Goal: Task Accomplishment & Management: Complete application form

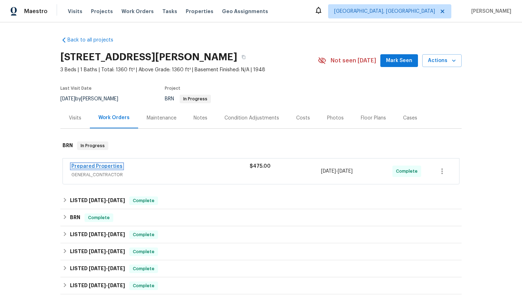
click at [101, 164] on link "Prepared Properties" at bounding box center [96, 166] width 51 height 5
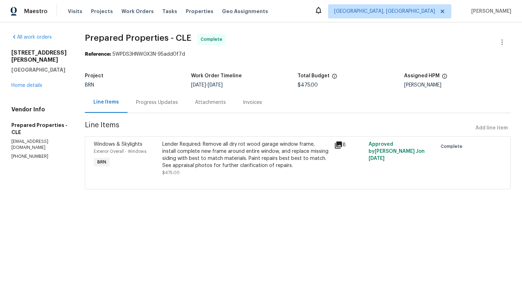
click at [178, 105] on div "Progress Updates" at bounding box center [157, 102] width 42 height 7
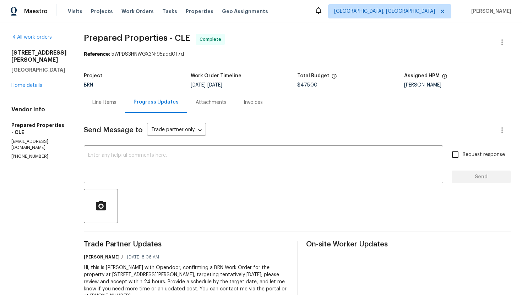
click at [116, 101] on div "Line Items" at bounding box center [104, 102] width 24 height 7
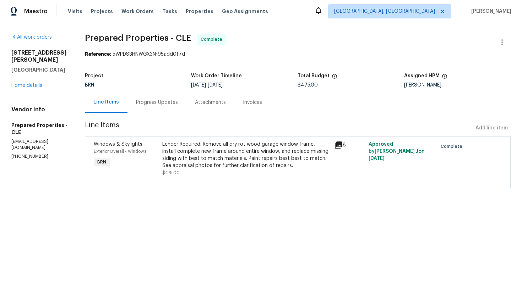
click at [173, 105] on div "Progress Updates" at bounding box center [157, 102] width 42 height 7
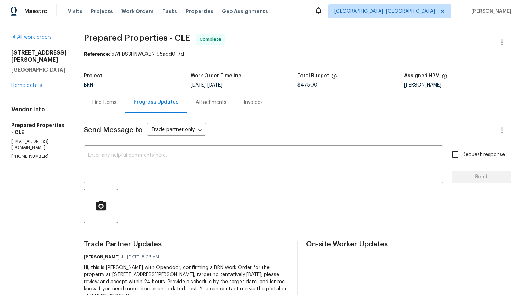
click at [107, 106] on div "Line Items" at bounding box center [104, 102] width 24 height 7
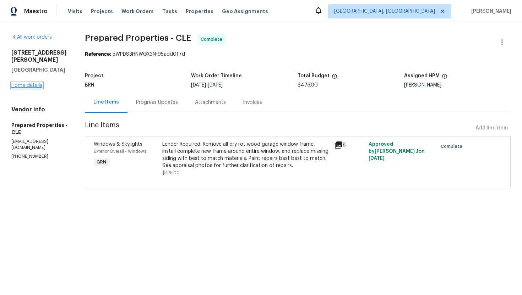
click at [39, 83] on link "Home details" at bounding box center [26, 85] width 31 height 5
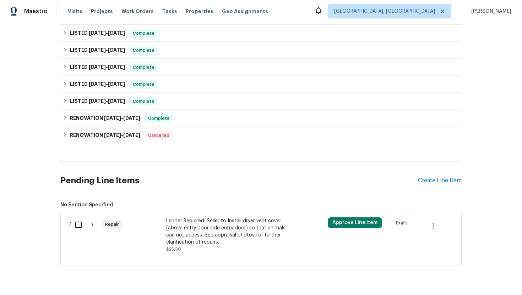
scroll to position [238, 0]
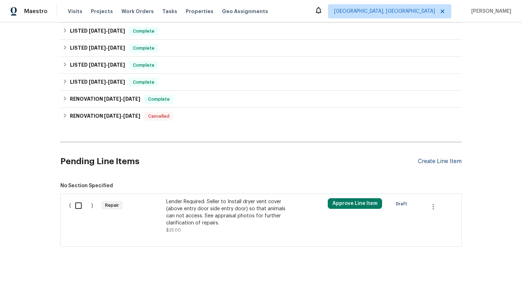
click at [436, 158] on div "Create Line Item" at bounding box center [440, 161] width 44 height 7
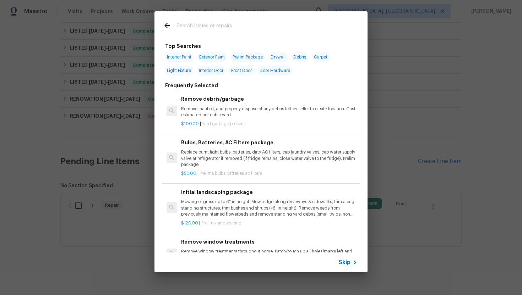
click at [342, 263] on span "Skip" at bounding box center [344, 262] width 12 height 7
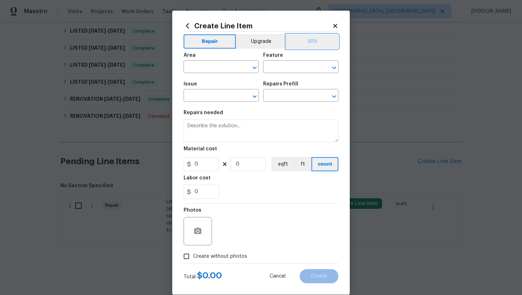
click at [316, 42] on button "BRN" at bounding box center [312, 41] width 52 height 14
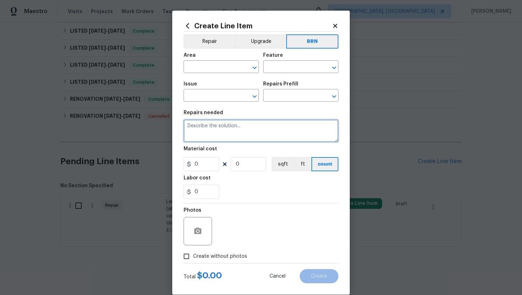
click at [203, 131] on textarea at bounding box center [261, 131] width 155 height 23
paste textarea "Rework: Please repair disconnected dryer vent to the exterior of the house."
type textarea "Rework: Please repair disconnected dryer vent to the exterior of the house."
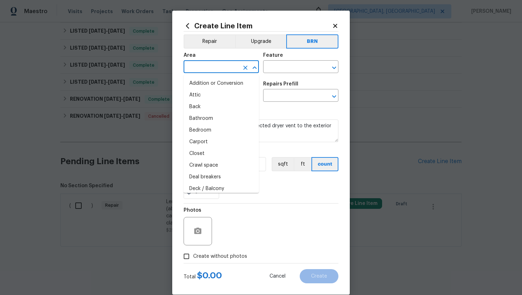
click at [212, 69] on input "text" at bounding box center [211, 67] width 55 height 11
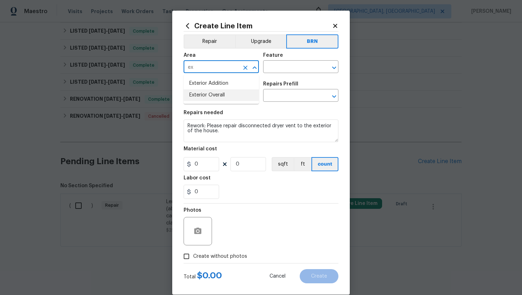
click at [213, 94] on li "Exterior Overall" at bounding box center [221, 96] width 75 height 12
type input "Exterior Overall"
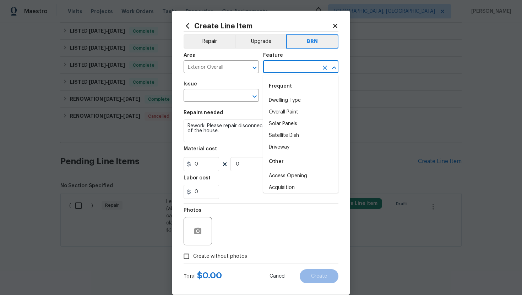
click at [282, 62] on input "text" at bounding box center [290, 67] width 55 height 11
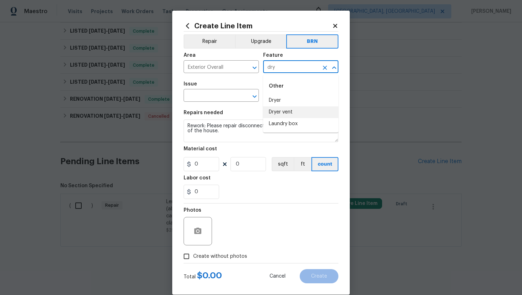
click at [286, 107] on li "Dryer vent" at bounding box center [300, 113] width 75 height 12
type input "Dryer vent"
click at [209, 94] on input "text" at bounding box center [211, 96] width 55 height 11
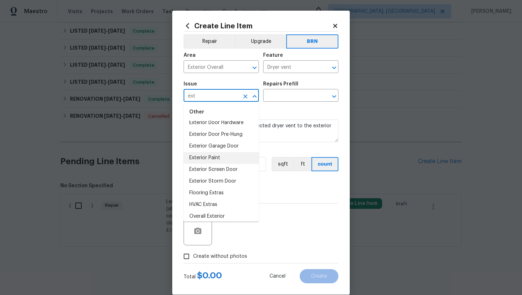
scroll to position [22, 0]
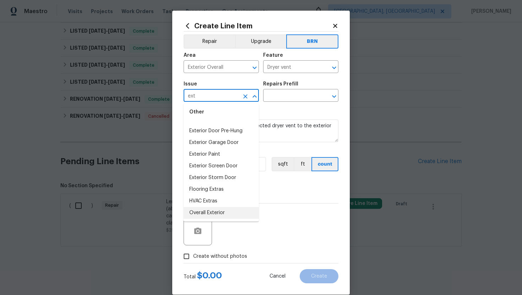
click at [212, 213] on li "Overall Exterior" at bounding box center [221, 213] width 75 height 12
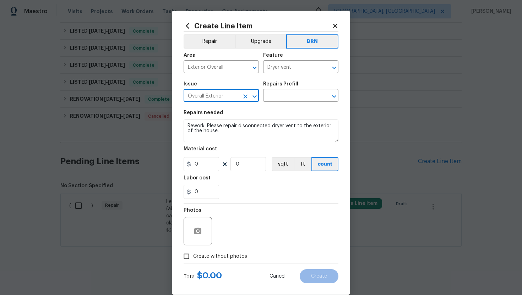
type input "Overall Exterior"
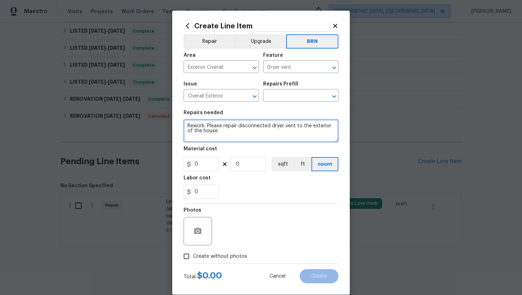
drag, startPoint x: 187, startPoint y: 126, endPoint x: 228, endPoint y: 137, distance: 42.1
click at [228, 137] on textarea "Rework: Please repair disconnected dryer vent to the exterior of the house." at bounding box center [261, 131] width 155 height 23
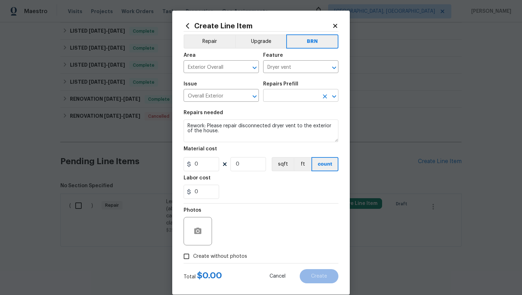
click at [282, 93] on input "text" at bounding box center [290, 96] width 55 height 11
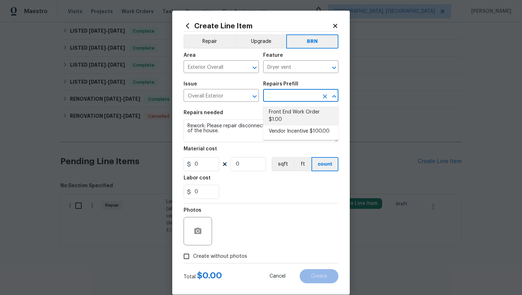
click at [289, 113] on li "Front End Work Order $1.00" at bounding box center [300, 116] width 75 height 19
type input "Front End Work Order $1.00"
type textarea "Placeholder line item for the creation of front end work orders."
type input "1"
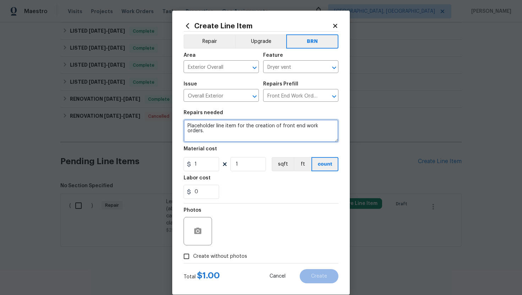
drag, startPoint x: 188, startPoint y: 126, endPoint x: 286, endPoint y: 148, distance: 100.8
click at [286, 148] on section "Repairs needed Placeholder line item for the creation of front end work orders.…" at bounding box center [261, 154] width 155 height 97
paste textarea "Rework: Please repair disconnected dryer vent to the exterior of the house."
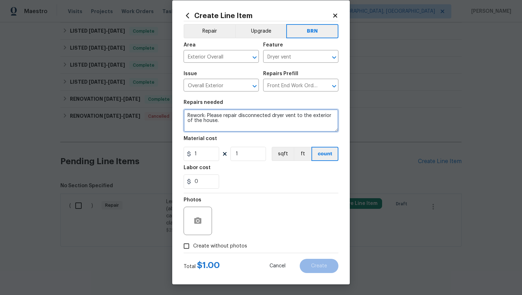
type textarea "Rework: Please repair disconnected dryer vent to the exterior of the house."
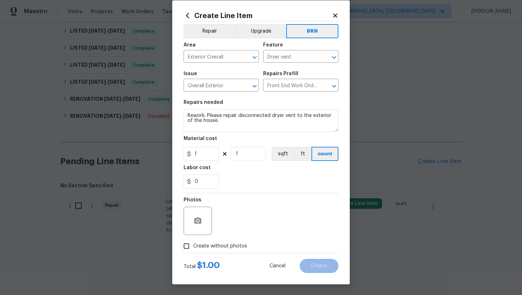
click at [222, 244] on span "Create without photos" at bounding box center [220, 246] width 54 height 7
click at [193, 244] on input "Create without photos" at bounding box center [186, 246] width 13 height 13
checkbox input "true"
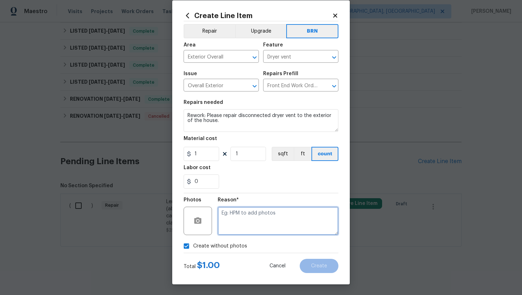
click at [232, 229] on textarea at bounding box center [278, 221] width 121 height 28
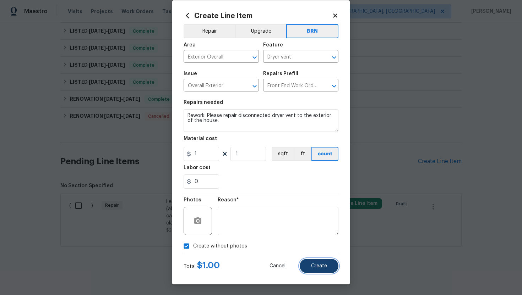
click at [317, 264] on span "Create" at bounding box center [319, 266] width 16 height 5
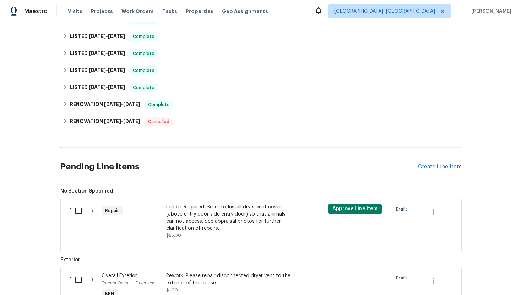
scroll to position [326, 0]
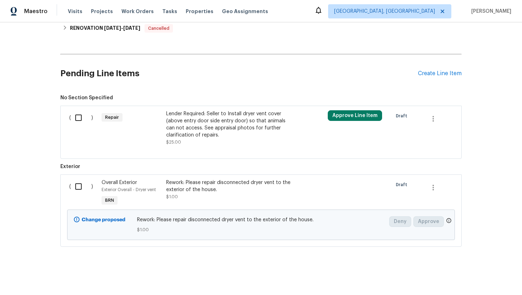
click at [78, 189] on input "checkbox" at bounding box center [81, 186] width 20 height 15
checkbox input "true"
click at [465, 279] on span "Create Work Order" at bounding box center [481, 277] width 47 height 9
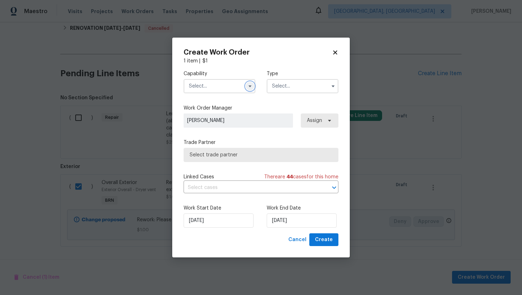
click at [249, 87] on icon "button" at bounding box center [250, 86] width 6 height 6
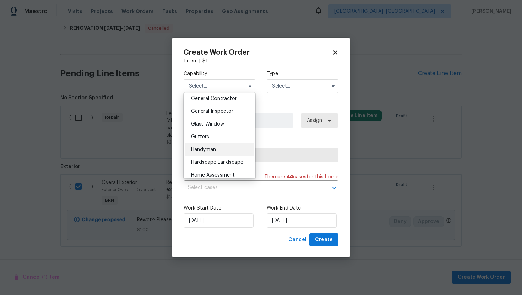
scroll to position [346, 0]
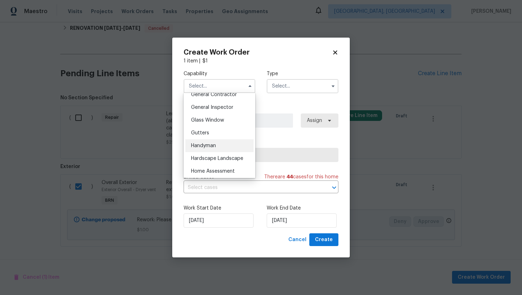
click at [217, 142] on div "Handyman" at bounding box center [219, 146] width 68 height 13
type input "Handyman"
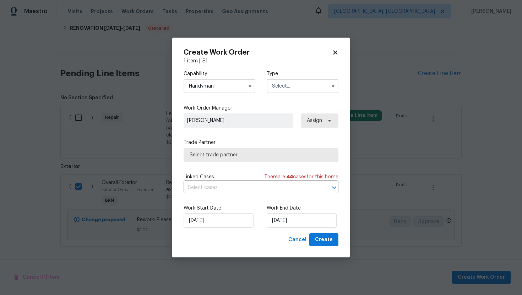
click at [280, 83] on input "text" at bounding box center [303, 86] width 72 height 14
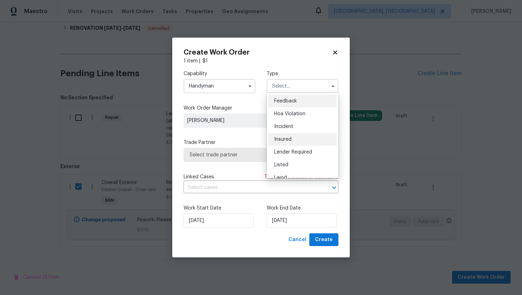
scroll to position [85, 0]
click at [298, 144] on div "Resale" at bounding box center [303, 144] width 68 height 13
type input "Resale"
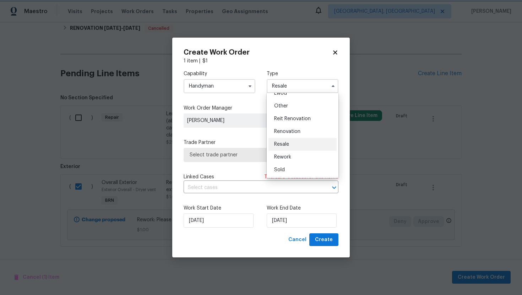
scroll to position [0, 0]
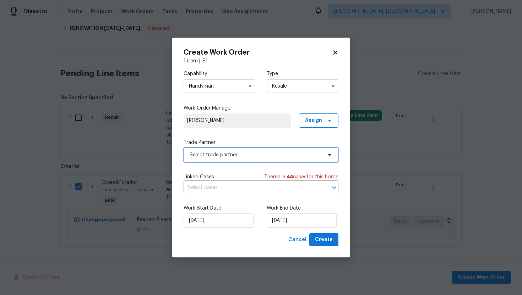
click at [256, 156] on span "Select trade partner" at bounding box center [256, 155] width 132 height 7
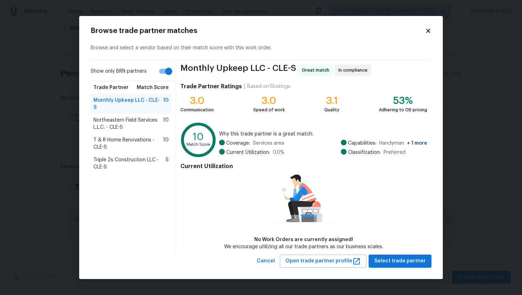
click at [168, 75] on input "Show only BRN partners" at bounding box center [168, 71] width 40 height 13
checkbox input "false"
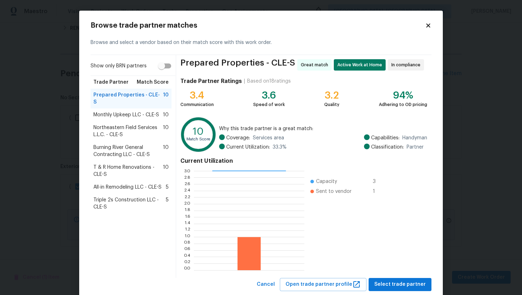
scroll to position [18, 0]
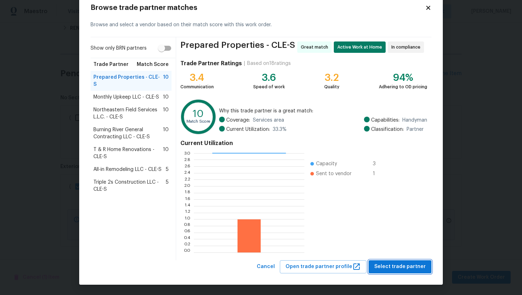
click at [389, 263] on span "Select trade partner" at bounding box center [399, 267] width 51 height 9
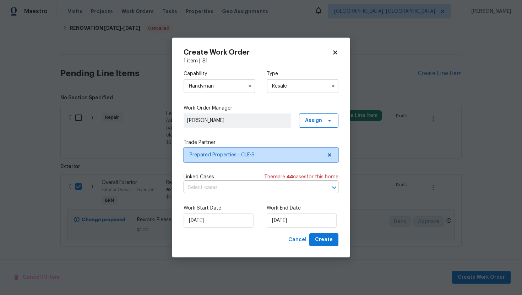
scroll to position [0, 0]
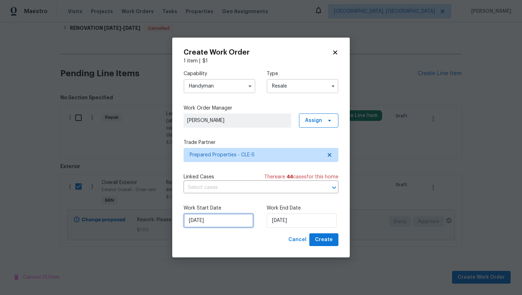
click at [200, 222] on input "9/16/2025" at bounding box center [219, 221] width 70 height 14
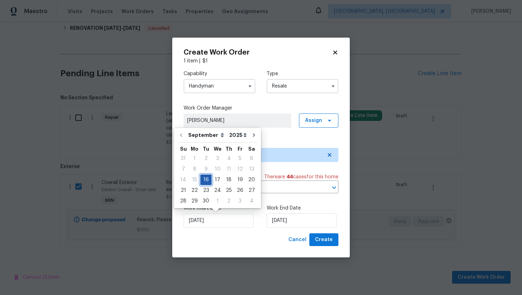
click at [206, 181] on div "16" at bounding box center [205, 180] width 11 height 10
click at [281, 222] on input "9/16/2025" at bounding box center [302, 221] width 70 height 14
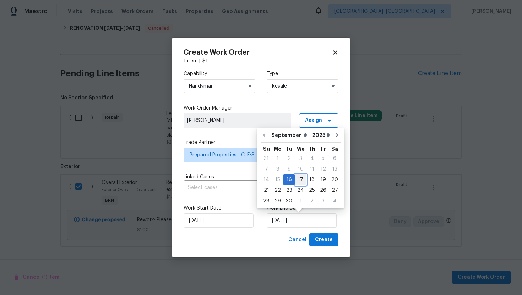
click at [297, 177] on div "17" at bounding box center [301, 180] width 12 height 10
type input "9/17/2025"
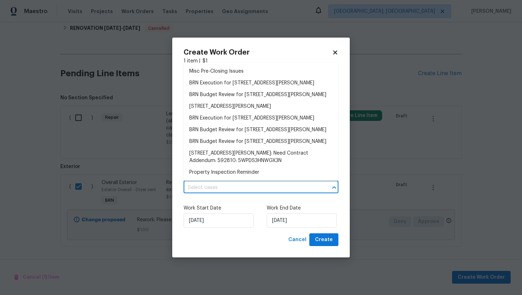
click at [269, 189] on input "text" at bounding box center [251, 188] width 135 height 11
click at [248, 86] on li "BRN Execution for 3665 Marcella Ave, Stow, OH 44224" at bounding box center [261, 83] width 155 height 12
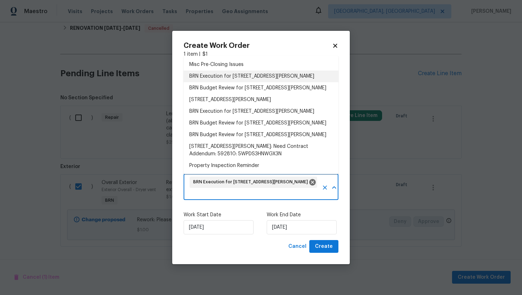
click at [220, 191] on input "text" at bounding box center [254, 194] width 130 height 11
click at [239, 66] on li "Misc Pre-Closing Issues" at bounding box center [261, 65] width 155 height 12
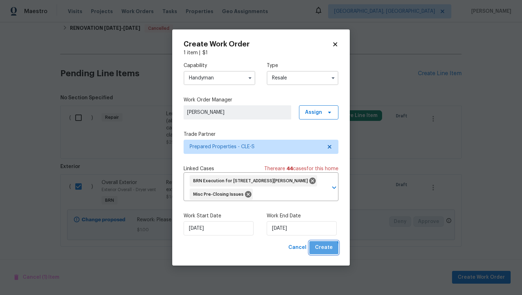
click at [324, 250] on span "Create" at bounding box center [324, 248] width 18 height 9
checkbox input "false"
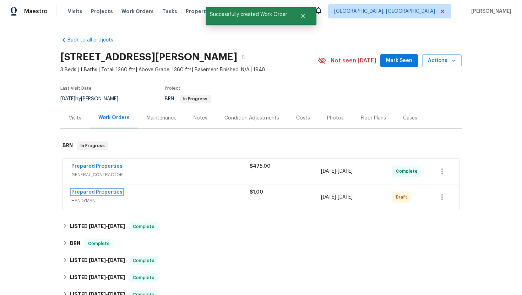
click at [102, 191] on link "Prepared Properties" at bounding box center [96, 192] width 51 height 5
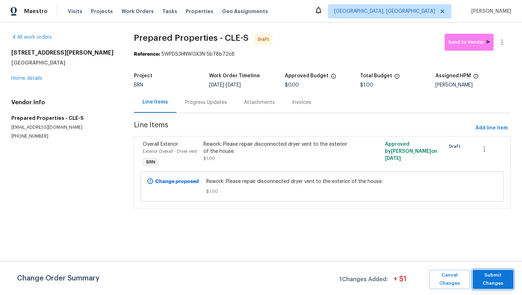
click at [488, 277] on span "Submit Changes" at bounding box center [493, 280] width 34 height 16
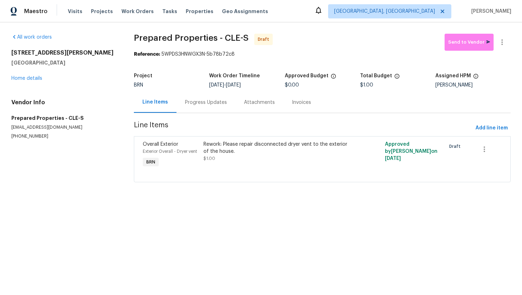
click at [241, 152] on div "Rework: Please repair disconnected dryer vent to the exterior of the house." at bounding box center [277, 148] width 147 height 14
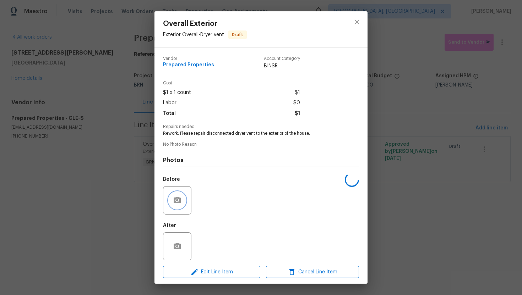
click at [180, 200] on icon "button" at bounding box center [177, 200] width 7 height 6
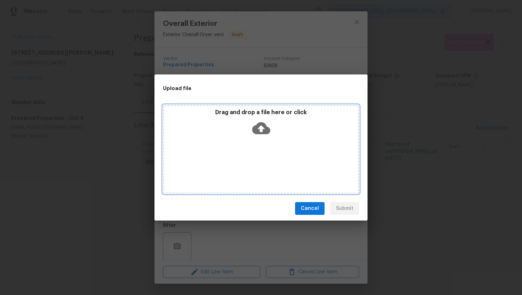
click at [255, 125] on icon at bounding box center [261, 128] width 18 height 18
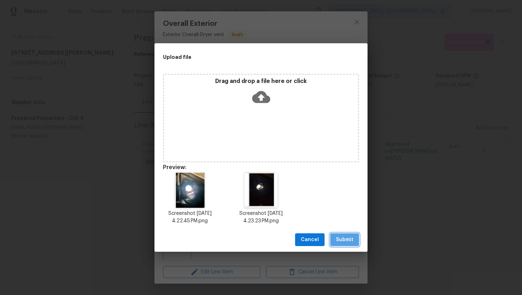
click at [347, 237] on span "Submit" at bounding box center [344, 240] width 17 height 9
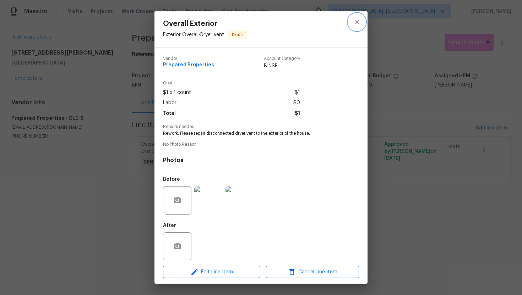
click at [356, 22] on icon "close" at bounding box center [357, 22] width 9 height 9
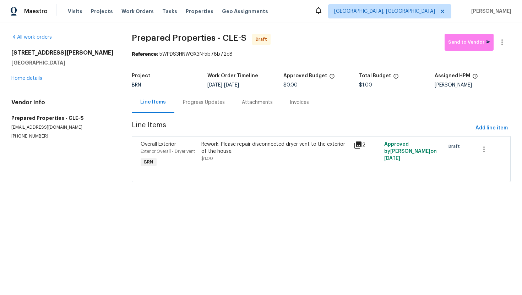
click at [198, 101] on div "Progress Updates" at bounding box center [204, 102] width 42 height 7
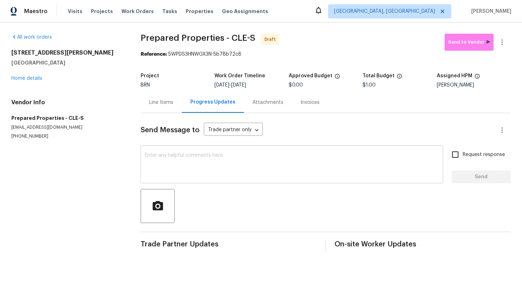
click at [299, 159] on textarea at bounding box center [292, 165] width 294 height 25
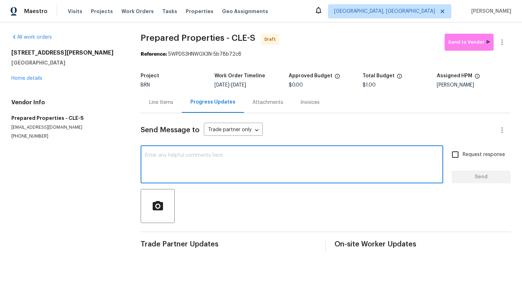
paste textarea "Hey! This is Ajay with Opendoor. I’m confirming a BRN Work Order for the proper…"
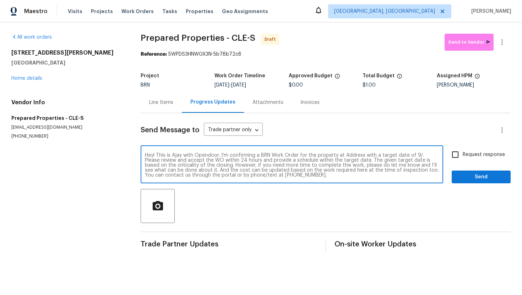
click at [356, 155] on textarea "Hey! This is Ajay with Opendoor. I’m confirming a BRN Work Order for the proper…" at bounding box center [292, 165] width 294 height 25
paste textarea "3665 Marcella Ave, Stow, OH 44224"
drag, startPoint x: 145, startPoint y: 157, endPoint x: 260, endPoint y: 189, distance: 119.4
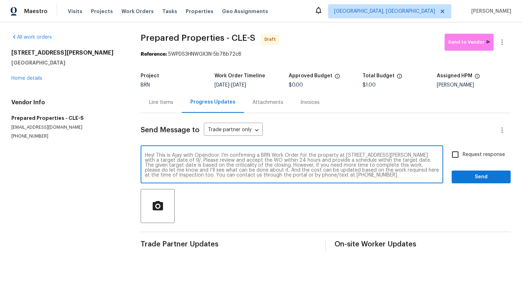
click at [260, 189] on div "Send Message to Trade partner only Trade partner only ​ Hey! This is Ajay with …" at bounding box center [326, 182] width 370 height 139
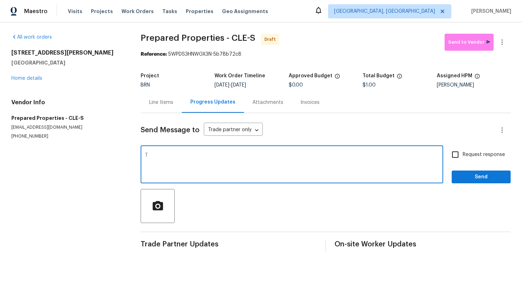
scroll to position [0, 0]
paste textarea "Please repair disconnected dryer vent to the exterior of the house."
type textarea "This has a come as a rework. Please repair disconnected dryer vent to the exter…"
click at [458, 156] on input "Request response" at bounding box center [455, 154] width 15 height 15
checkbox input "true"
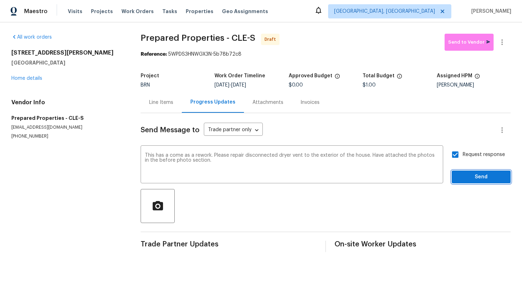
click at [478, 179] on span "Send" at bounding box center [481, 177] width 48 height 9
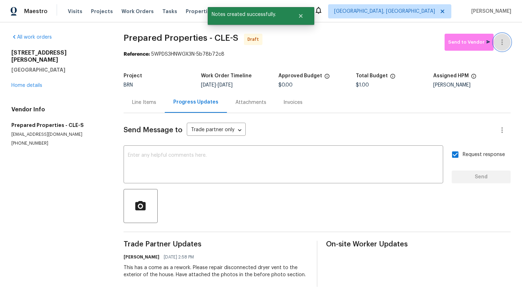
click at [506, 41] on button "button" at bounding box center [502, 42] width 17 height 17
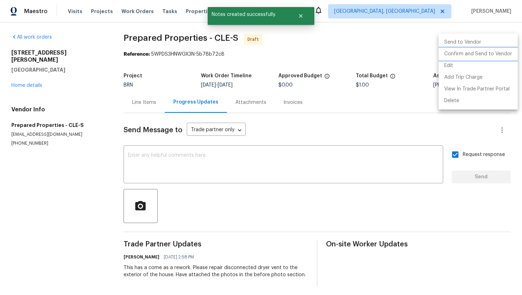
click at [501, 54] on li "Confirm and Send to Vendor" at bounding box center [478, 54] width 79 height 12
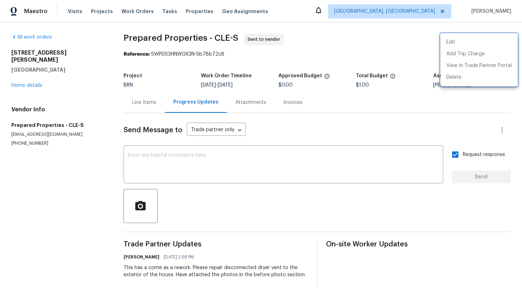
click at [138, 99] on div at bounding box center [261, 147] width 522 height 295
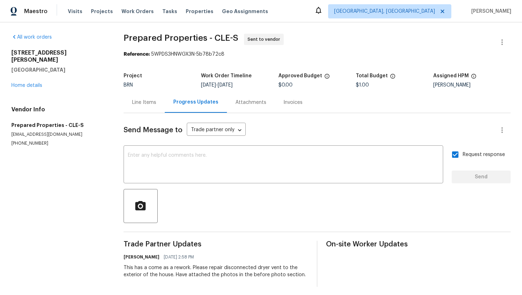
click at [131, 104] on div "Line Items" at bounding box center [144, 102] width 41 height 21
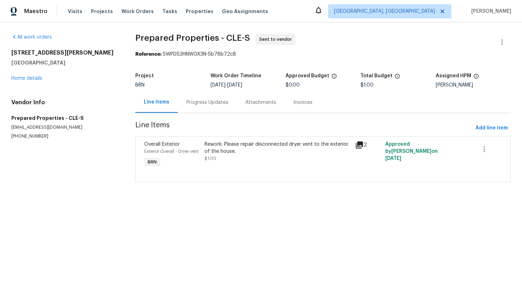
click at [132, 37] on div "All work orders 3665 Marcella Ave Stow, OH 44224 Home details Vendor Info Prepa…" at bounding box center [261, 112] width 522 height 180
drag, startPoint x: 132, startPoint y: 37, endPoint x: 216, endPoint y: 39, distance: 84.6
click at [217, 39] on div "All work orders 3665 Marcella Ave Stow, OH 44224 Home details Vendor Info Prepa…" at bounding box center [261, 112] width 522 height 180
copy span "Prepared Properties"
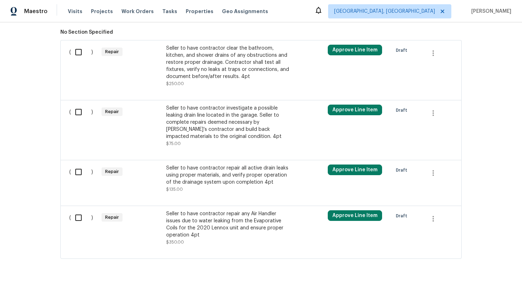
scroll to position [420, 0]
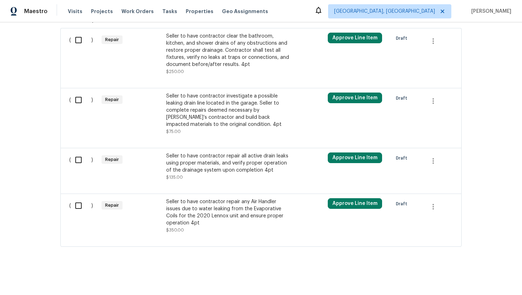
click at [246, 207] on div "Seller to have contractor repair any Air Handler issues due to water leaking fr…" at bounding box center [228, 213] width 125 height 28
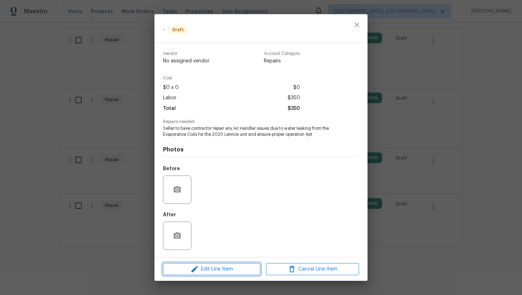
click at [220, 271] on span "Edit Line Item" at bounding box center [211, 269] width 93 height 9
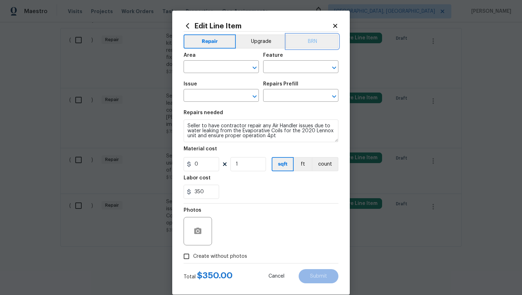
click at [325, 39] on button "BRN" at bounding box center [312, 41] width 52 height 14
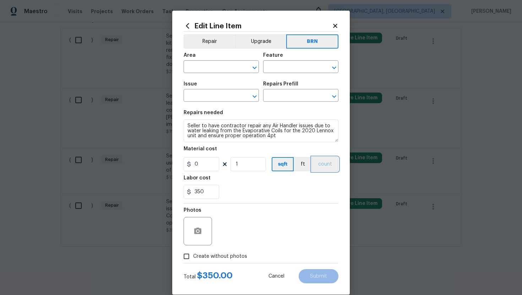
click at [324, 164] on button "count" at bounding box center [325, 164] width 27 height 14
click at [202, 231] on icon "button" at bounding box center [198, 231] width 9 height 9
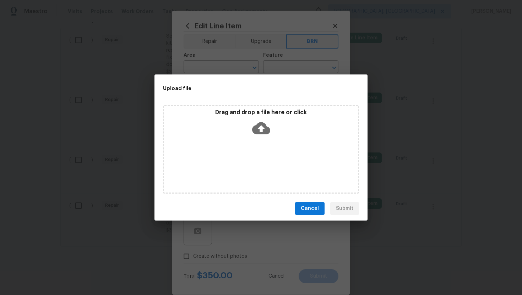
click at [267, 125] on icon at bounding box center [261, 128] width 18 height 18
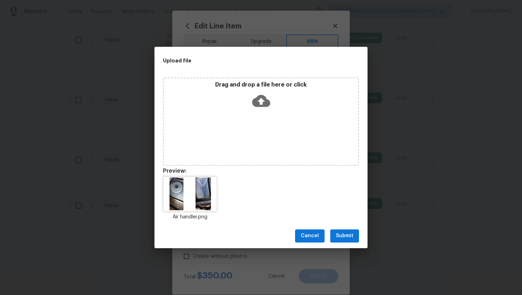
click at [341, 238] on span "Submit" at bounding box center [344, 236] width 17 height 9
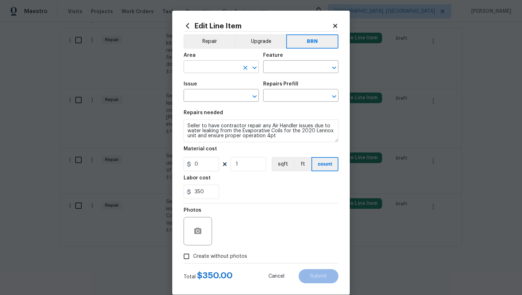
click at [203, 67] on input "text" at bounding box center [211, 67] width 55 height 11
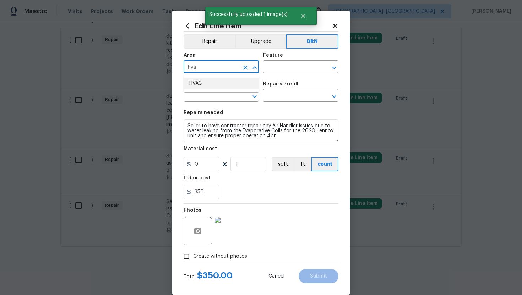
click at [208, 83] on li "HVAC" at bounding box center [221, 84] width 75 height 12
type input "HVAC"
click at [283, 70] on input "text" at bounding box center [290, 67] width 55 height 11
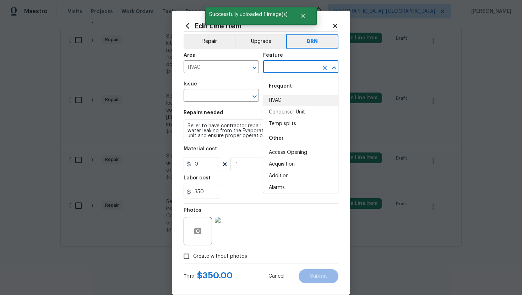
click at [286, 103] on li "HVAC" at bounding box center [300, 101] width 75 height 12
type input "HVAC"
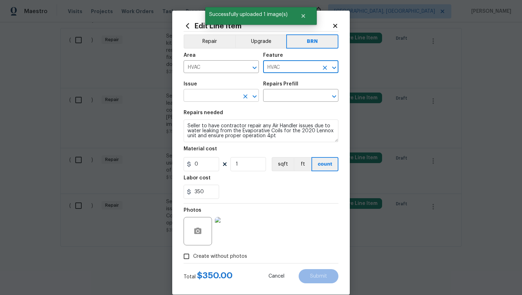
click at [218, 94] on input "text" at bounding box center [211, 96] width 55 height 11
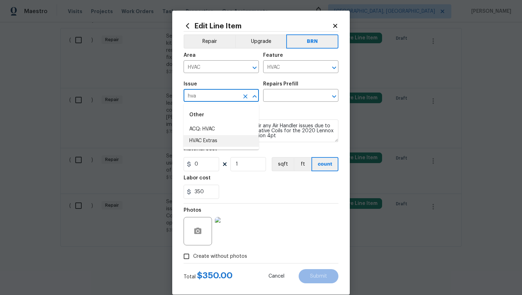
click at [218, 140] on li "HVAC Extras" at bounding box center [221, 141] width 75 height 12
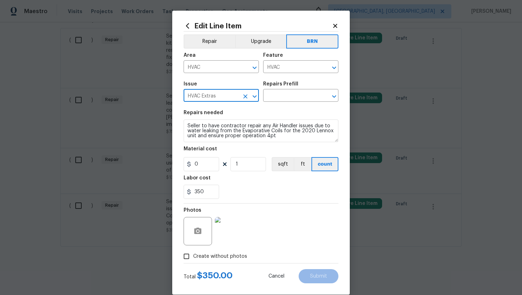
type input "HVAC Extras"
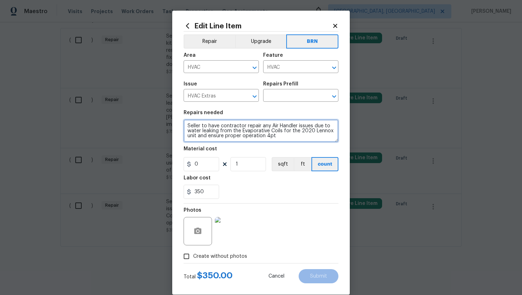
drag, startPoint x: 186, startPoint y: 128, endPoint x: 277, endPoint y: 140, distance: 91.0
click at [277, 140] on textarea "Seller to have contractor repair any Air Handler issues due to water leaking fr…" at bounding box center [261, 131] width 155 height 23
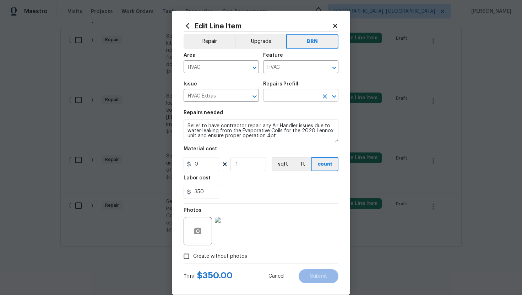
click at [291, 95] on input "text" at bounding box center [290, 96] width 55 height 11
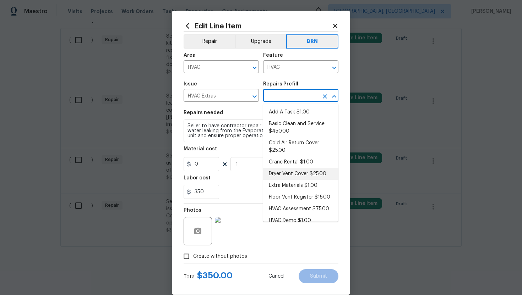
scroll to position [31, 0]
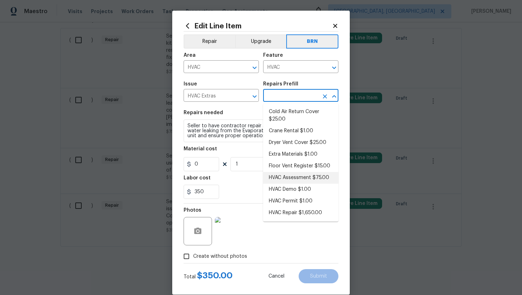
click at [291, 173] on li "HVAC Assessment $75.00" at bounding box center [300, 178] width 75 height 12
type input "HVAC Assessment $75.00"
type textarea "HVAC not working properly. Inspect system and diagnose problem."
type input "75"
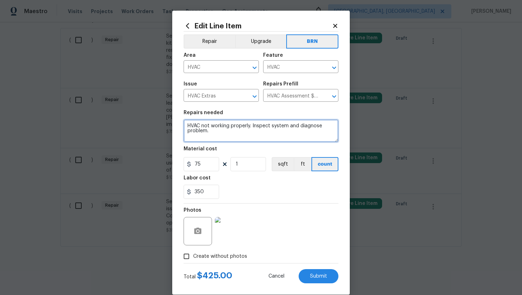
drag, startPoint x: 185, startPoint y: 125, endPoint x: 223, endPoint y: 139, distance: 40.1
click at [223, 139] on textarea "HVAC not working properly. Inspect system and diagnose problem." at bounding box center [261, 131] width 155 height 23
paste textarea "Seller to have contractor repair any Air Handler issues due to water leaking fr…"
type textarea "Seller to have contractor repair any Air Handler issues due to water leaking fr…"
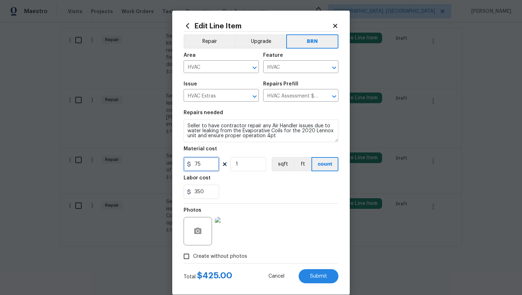
drag, startPoint x: 202, startPoint y: 167, endPoint x: 184, endPoint y: 167, distance: 18.5
click at [184, 167] on input "75" at bounding box center [202, 164] width 36 height 14
type input "0"
click at [292, 225] on div "Photos" at bounding box center [261, 227] width 155 height 46
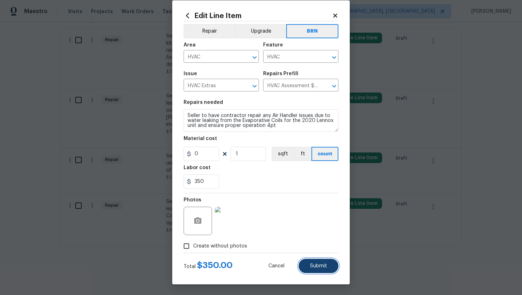
click at [319, 270] on button "Submit" at bounding box center [319, 266] width 40 height 14
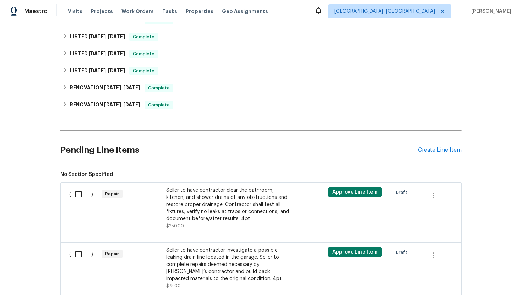
scroll to position [420, 0]
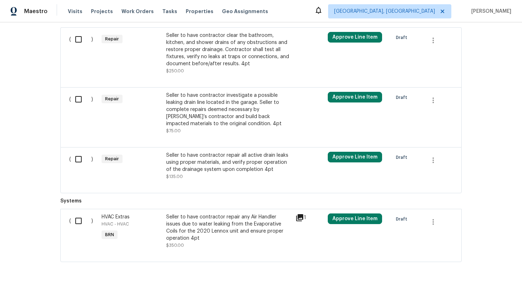
click at [84, 219] on input "checkbox" at bounding box center [81, 221] width 20 height 15
checkbox input "true"
click at [476, 276] on span "Create Work Order" at bounding box center [481, 277] width 47 height 9
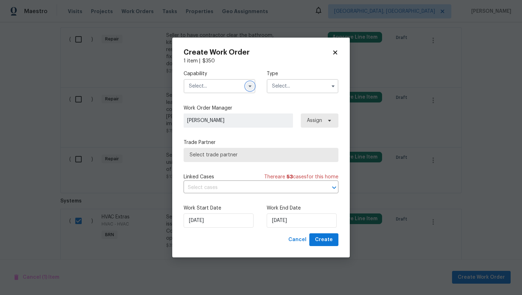
click at [250, 87] on icon "button" at bounding box center [250, 87] width 3 height 2
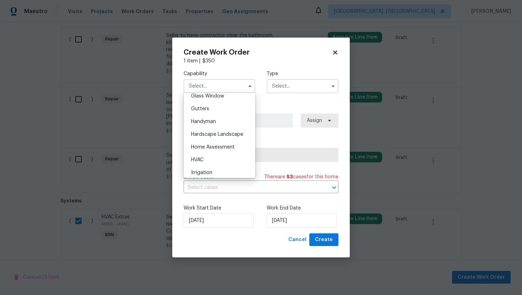
scroll to position [375, 0]
click at [222, 151] on div "HVAC" at bounding box center [219, 154] width 68 height 13
type input "HVAC"
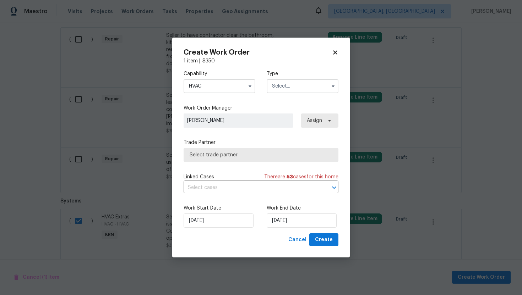
click at [287, 87] on input "text" at bounding box center [303, 86] width 72 height 14
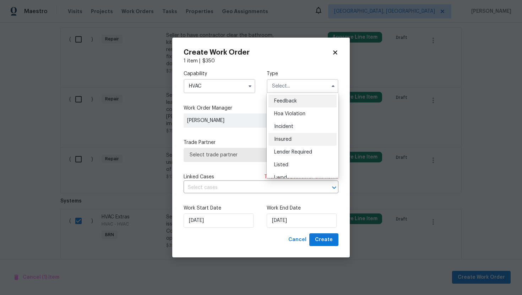
scroll to position [85, 0]
click at [292, 145] on div "Resale" at bounding box center [303, 144] width 68 height 13
type input "Resale"
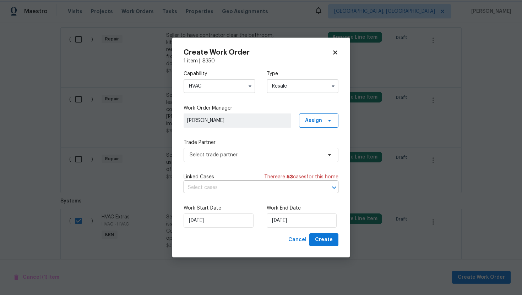
scroll to position [0, 0]
click at [229, 187] on input "text" at bounding box center [251, 188] width 135 height 11
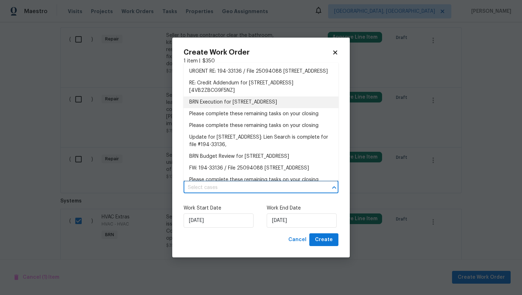
click at [239, 108] on li "BRN Execution for 4406 Daffodil Cir S, Palm Beach Gardens, FL 33410" at bounding box center [261, 103] width 155 height 12
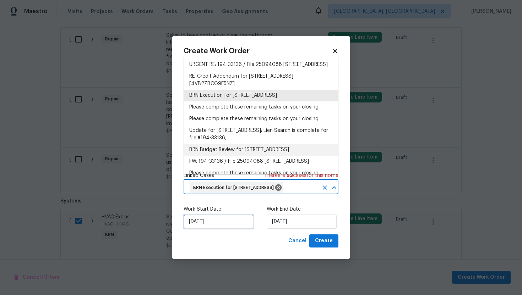
click at [204, 226] on input "9/16/2025" at bounding box center [219, 222] width 70 height 14
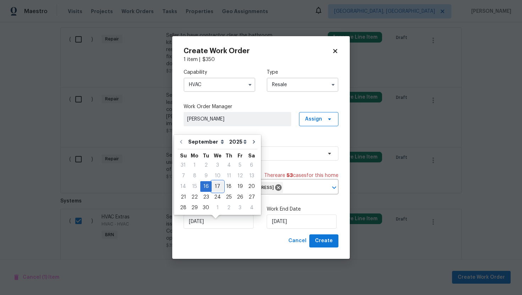
click at [214, 183] on div "17" at bounding box center [218, 187] width 12 height 10
type input "9/17/2025"
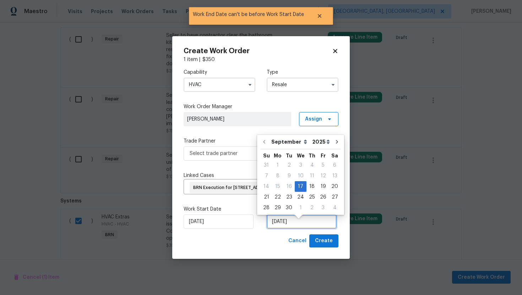
click at [277, 227] on input "9/17/2025" at bounding box center [302, 222] width 70 height 14
click at [308, 186] on div "18" at bounding box center [312, 187] width 11 height 10
type input "9/18/2025"
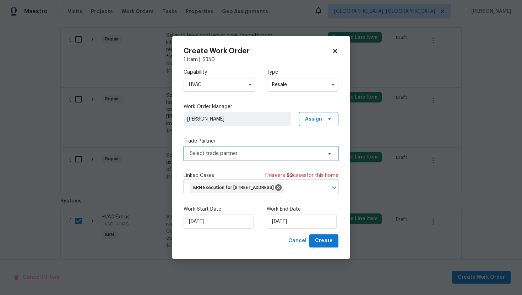
click at [292, 150] on span "Select trade partner" at bounding box center [256, 153] width 132 height 7
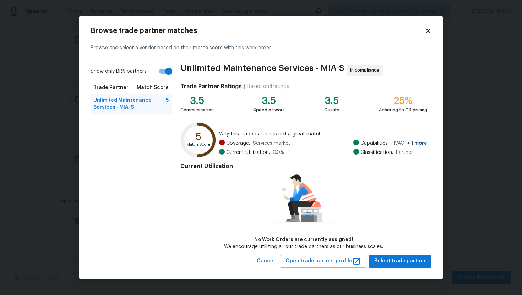
click at [156, 70] on input "Show only BRN partners" at bounding box center [168, 71] width 40 height 13
checkbox input "false"
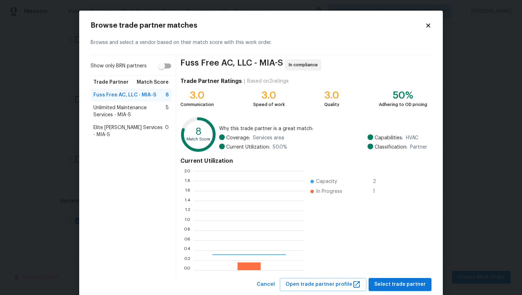
scroll to position [99, 110]
click at [131, 109] on span "Unlimited Maintenance Services - MIA-S" at bounding box center [129, 111] width 72 height 14
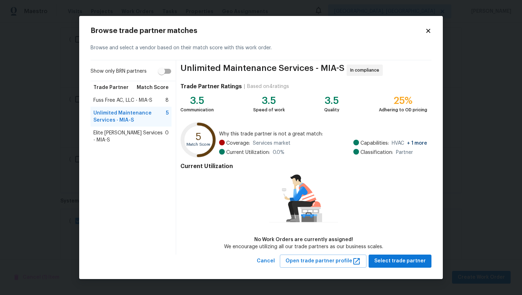
click at [132, 102] on span "Fuss Free AC, LLC - MIA-S" at bounding box center [122, 100] width 59 height 7
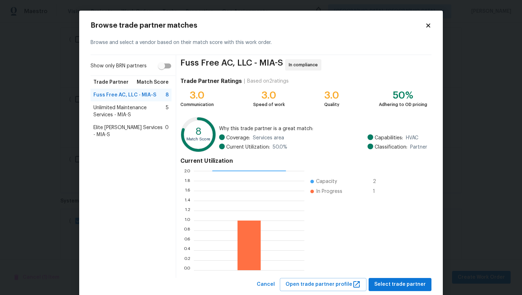
click at [123, 124] on span "Elite Manning Services - MIA-S" at bounding box center [129, 131] width 72 height 14
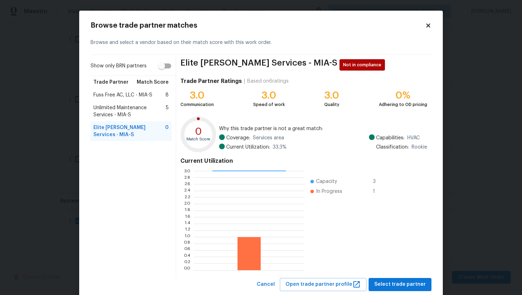
click at [126, 111] on span "Unlimited Maintenance Services - MIA-S" at bounding box center [129, 111] width 72 height 14
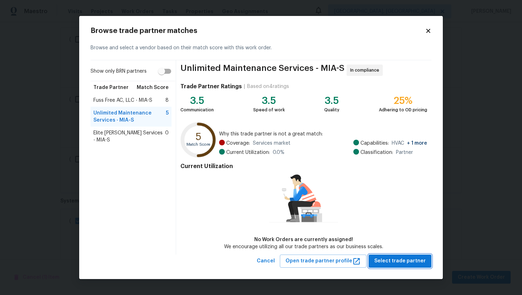
click at [394, 260] on span "Select trade partner" at bounding box center [399, 261] width 51 height 9
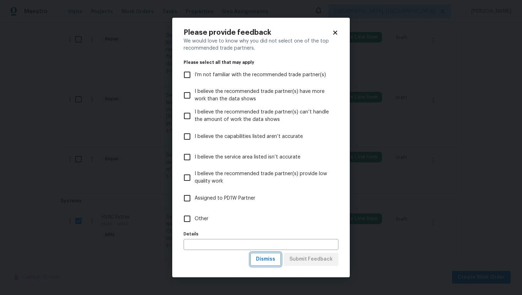
click at [261, 261] on span "Dismiss" at bounding box center [265, 259] width 19 height 9
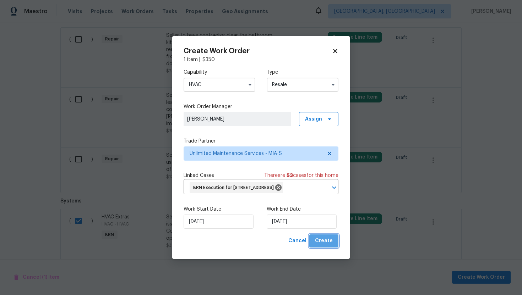
click at [325, 246] on span "Create" at bounding box center [324, 241] width 18 height 9
checkbox input "false"
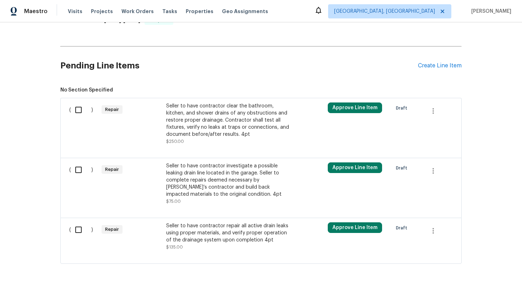
scroll to position [351, 0]
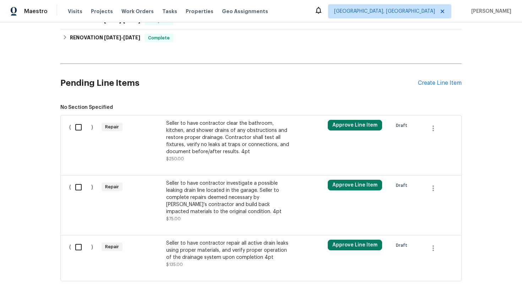
click at [224, 143] on div "Seller to have contractor clear the bathroom, kitchen, and shower drains of any…" at bounding box center [228, 138] width 125 height 36
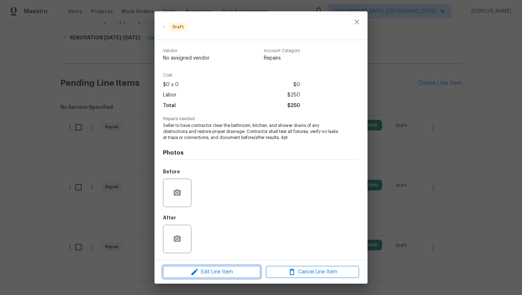
click at [208, 271] on span "Edit Line Item" at bounding box center [211, 272] width 93 height 9
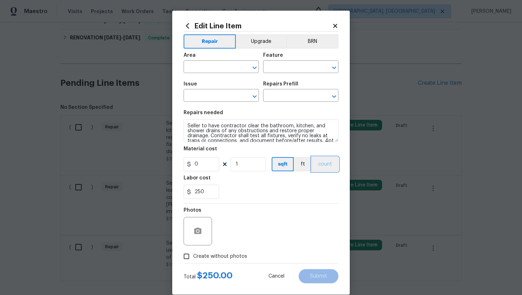
click at [322, 169] on button "count" at bounding box center [325, 164] width 27 height 14
click at [311, 40] on button "BRN" at bounding box center [312, 41] width 52 height 14
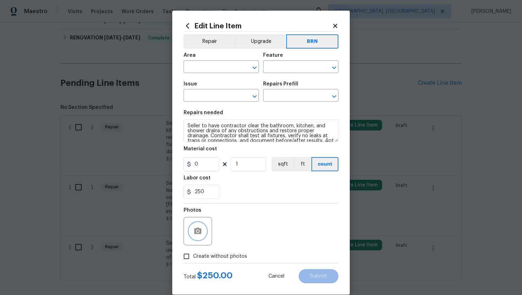
click at [199, 229] on icon "button" at bounding box center [197, 231] width 7 height 6
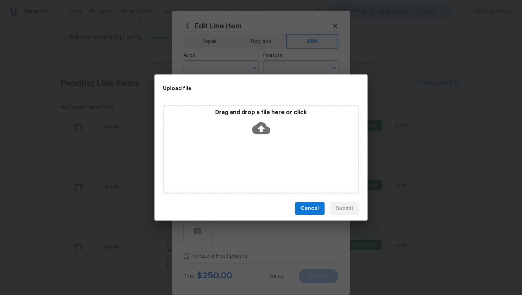
click at [256, 130] on icon at bounding box center [261, 129] width 18 height 12
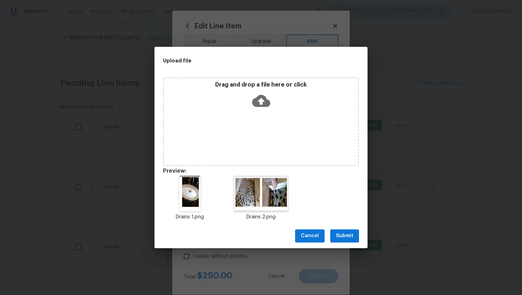
click at [344, 234] on span "Submit" at bounding box center [344, 236] width 17 height 9
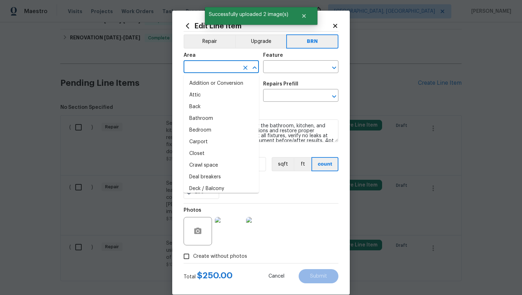
click at [205, 67] on input "text" at bounding box center [211, 67] width 55 height 11
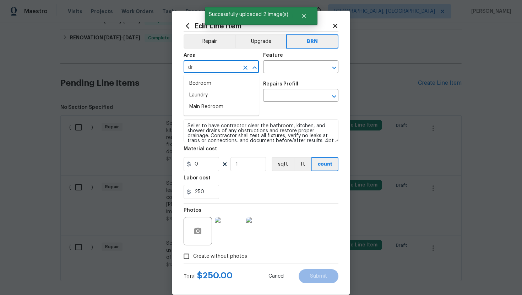
type input "d"
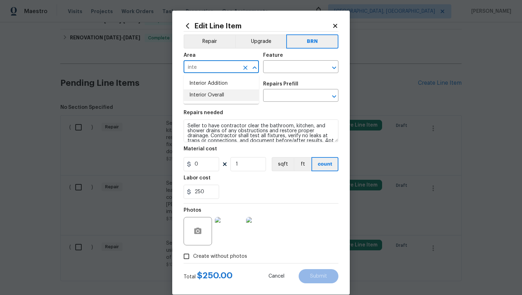
click at [211, 94] on li "Interior Overall" at bounding box center [221, 96] width 75 height 12
type input "Interior Overall"
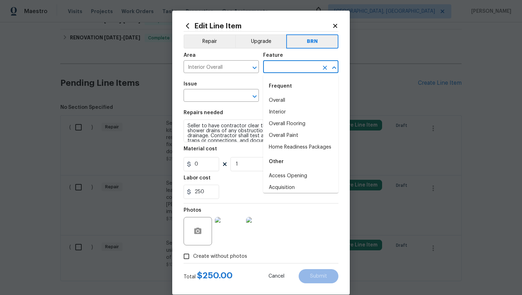
click at [277, 68] on input "text" at bounding box center [290, 67] width 55 height 11
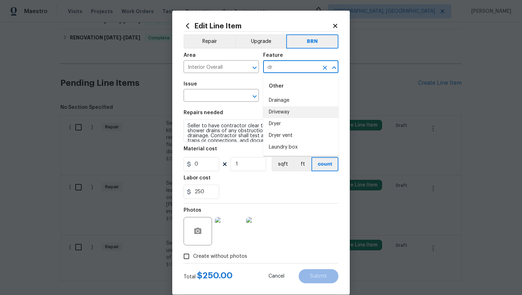
click at [290, 107] on li "Driveway" at bounding box center [300, 113] width 75 height 12
click at [292, 98] on li "Drainage" at bounding box center [300, 101] width 75 height 12
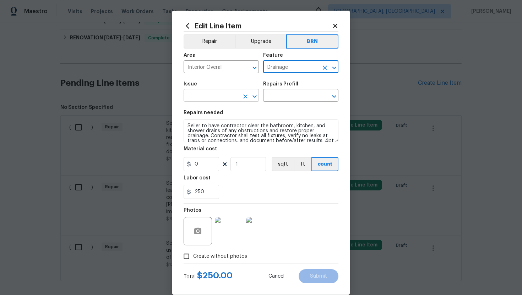
type input "Drainage"
click at [220, 98] on input "text" at bounding box center [211, 96] width 55 height 11
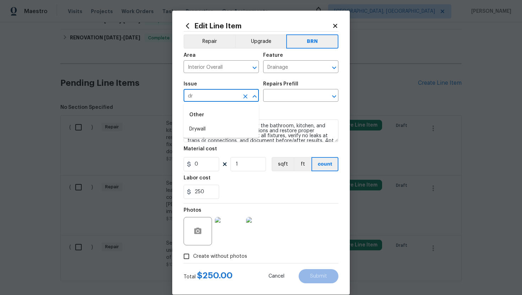
type input "d"
click at [218, 149] on li "General Plumbing" at bounding box center [221, 153] width 75 height 12
type input "General Plumbing"
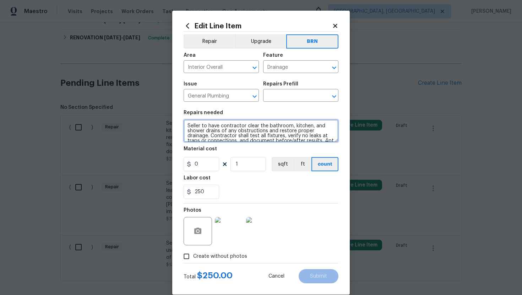
scroll to position [5, 0]
drag, startPoint x: 187, startPoint y: 126, endPoint x: 219, endPoint y: 145, distance: 36.6
click at [219, 145] on section "Repairs needed Seller to have contractor clear the bathroom, kitchen, and showe…" at bounding box center [261, 154] width 155 height 97
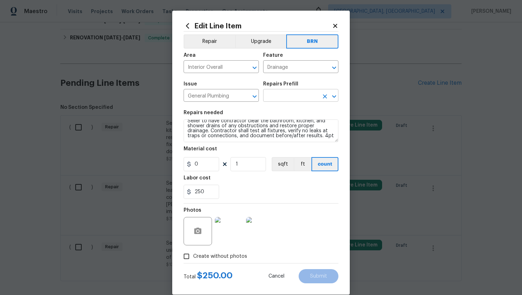
click at [278, 94] on input "text" at bounding box center [290, 96] width 55 height 11
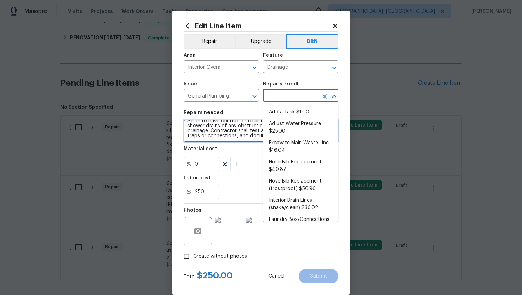
click at [240, 131] on textarea "Seller to have contractor clear the bathroom, kitchen, and shower drains of any…" at bounding box center [261, 131] width 155 height 23
click at [276, 92] on input "text" at bounding box center [290, 96] width 55 height 11
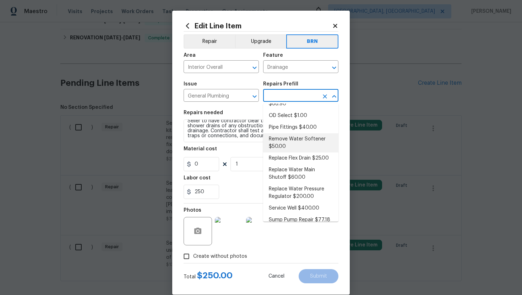
scroll to position [143, 0]
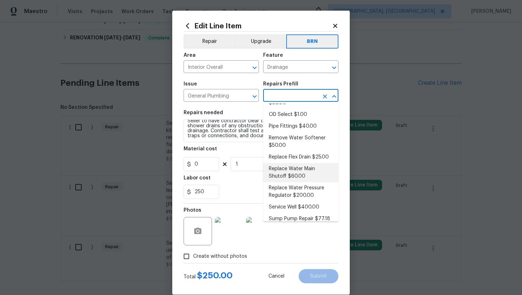
click at [288, 169] on li "Replace Water Main Shutoff $60.00" at bounding box center [300, 172] width 75 height 19
type input "Plumbing"
type input "Replace Water Main Shutoff $60.00"
type textarea "Remove and replace the homes main water supply shutoff. Ensure that there are n…"
type input "60"
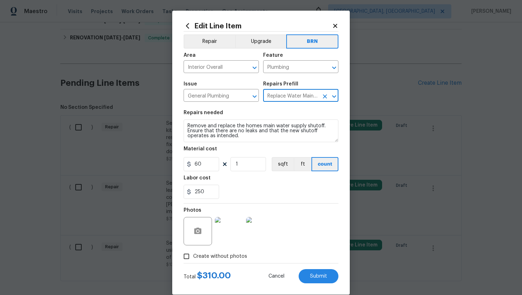
scroll to position [0, 0]
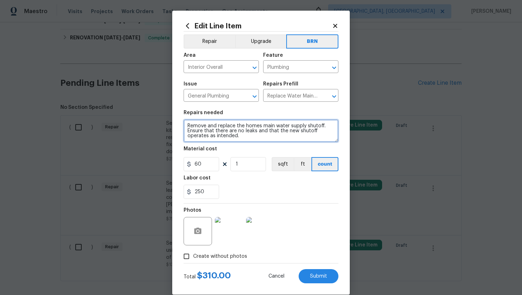
drag, startPoint x: 186, startPoint y: 127, endPoint x: 240, endPoint y: 143, distance: 56.0
click at [240, 143] on section "Repairs needed Remove and replace the homes main water supply shutoff. Ensure t…" at bounding box center [261, 154] width 155 height 97
paste textarea "Seller to have contractor clear the bathroom, kitchen, and shower drains of any…"
type textarea "Seller to have contractor clear the bathroom, kitchen, and shower drains of any…"
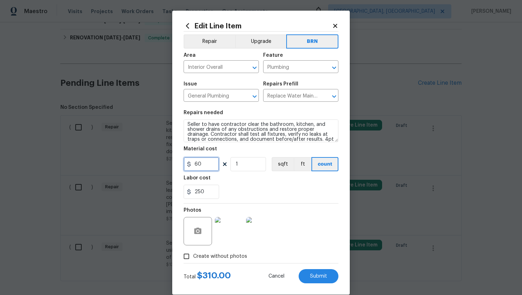
click at [196, 166] on input "60" at bounding box center [202, 164] width 36 height 14
type input "0"
click at [261, 187] on div "250" at bounding box center [261, 192] width 155 height 14
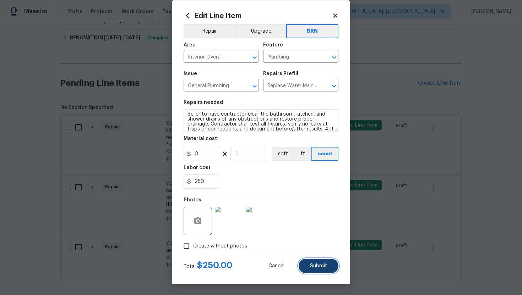
click at [317, 261] on button "Submit" at bounding box center [319, 266] width 40 height 14
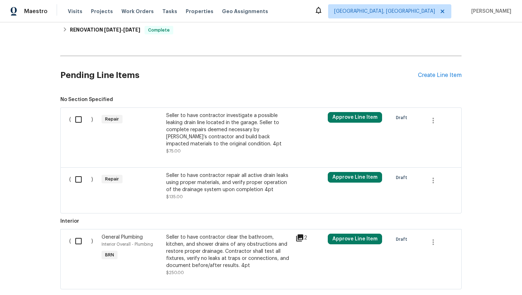
scroll to position [357, 0]
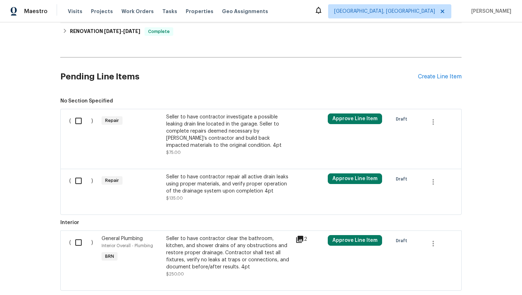
click at [212, 146] on div "Seller to have contractor investigate a possible leaking drain line located in …" at bounding box center [228, 132] width 125 height 36
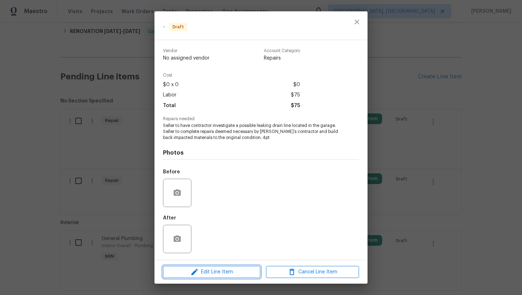
click at [201, 276] on span "Edit Line Item" at bounding box center [211, 272] width 93 height 9
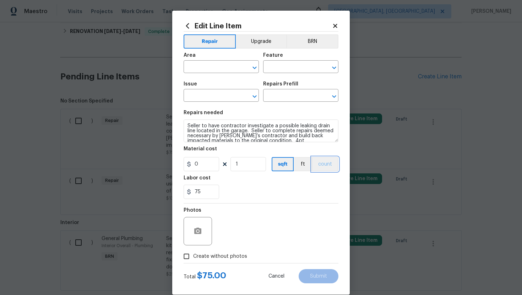
click at [327, 163] on button "count" at bounding box center [325, 164] width 27 height 14
click at [200, 229] on icon "button" at bounding box center [198, 231] width 9 height 9
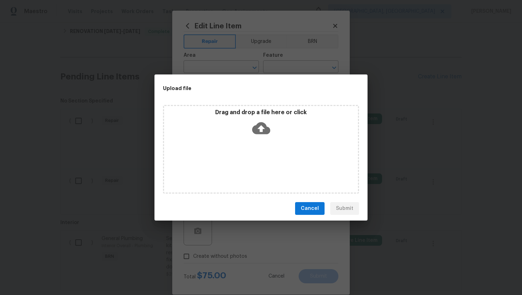
click at [261, 129] on icon at bounding box center [261, 128] width 18 height 18
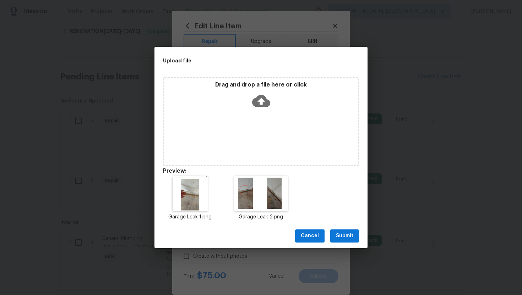
click at [342, 235] on span "Submit" at bounding box center [344, 236] width 17 height 9
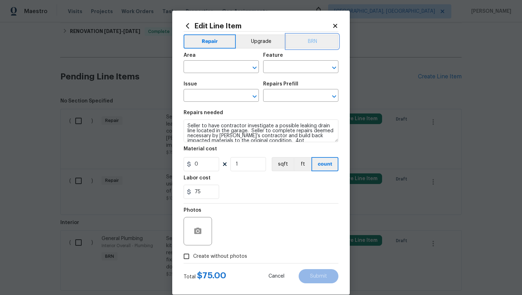
click at [313, 42] on button "BRN" at bounding box center [312, 41] width 52 height 14
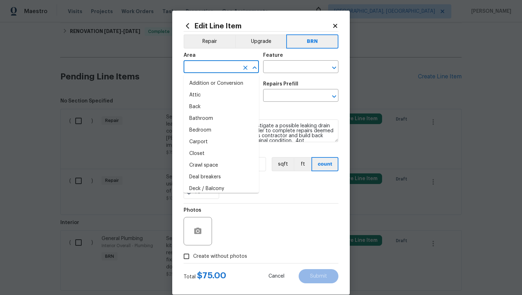
click at [222, 64] on input "text" at bounding box center [211, 67] width 55 height 11
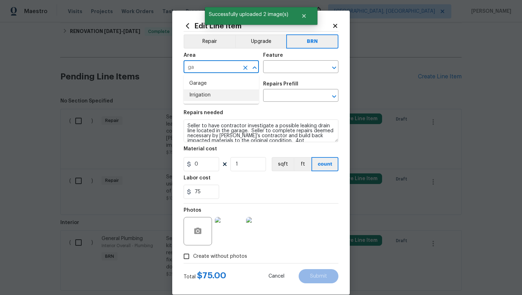
click at [211, 90] on li "Irrigation" at bounding box center [221, 96] width 75 height 12
type input "Irrigation"
click at [242, 69] on button "Clear" at bounding box center [245, 68] width 10 height 10
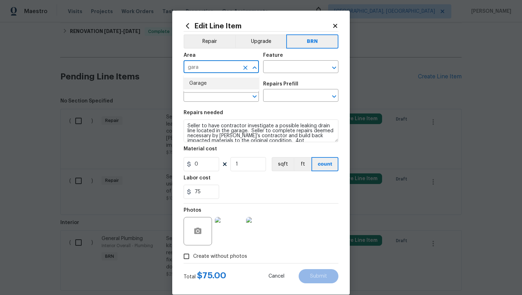
click at [229, 82] on li "Garage" at bounding box center [221, 84] width 75 height 12
type input "Garage"
click at [277, 71] on input "text" at bounding box center [290, 67] width 55 height 11
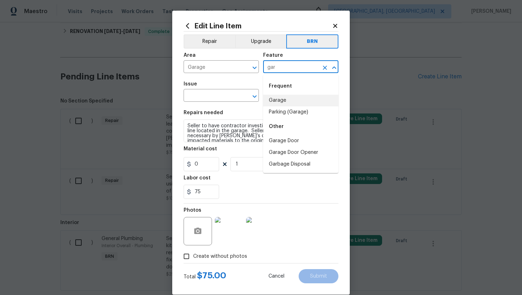
click at [277, 101] on li "Garage" at bounding box center [300, 101] width 75 height 12
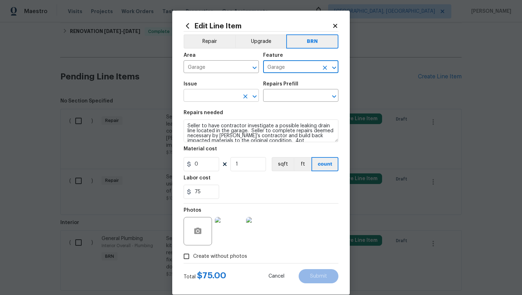
type input "Garage"
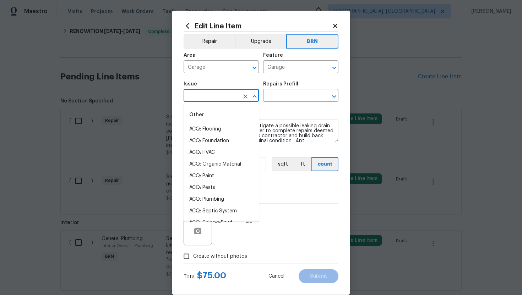
click at [213, 93] on input "text" at bounding box center [211, 96] width 55 height 11
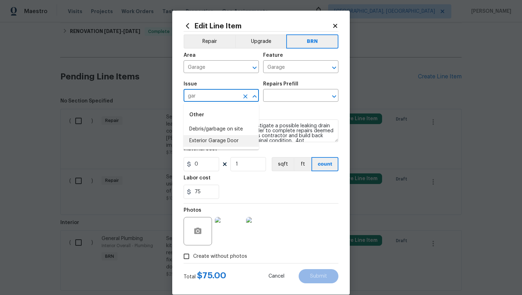
click at [221, 140] on li "Exterior Garage Door" at bounding box center [221, 141] width 75 height 12
type input "Exterior Garage Door"
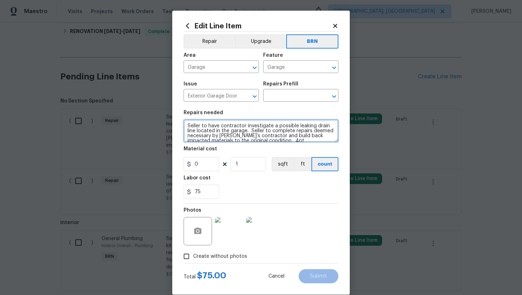
scroll to position [5, 0]
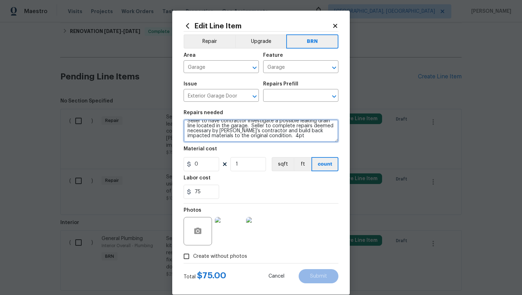
drag, startPoint x: 186, startPoint y: 126, endPoint x: 241, endPoint y: 149, distance: 58.8
click at [241, 149] on section "Repairs needed Seller to have contractor investigate a possible leaking drain l…" at bounding box center [261, 154] width 155 height 97
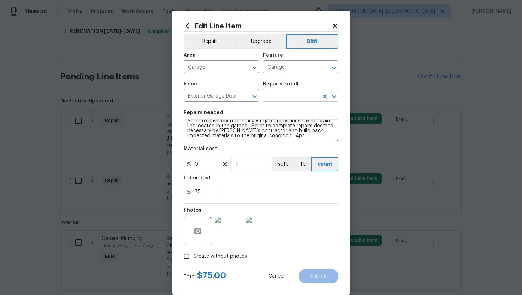
click at [285, 93] on input "text" at bounding box center [290, 96] width 55 height 11
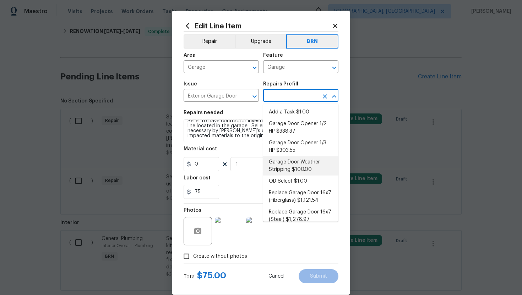
click at [293, 162] on li "Garage Door Weather Stripping $100.00" at bounding box center [300, 166] width 75 height 19
type input "Interior Door"
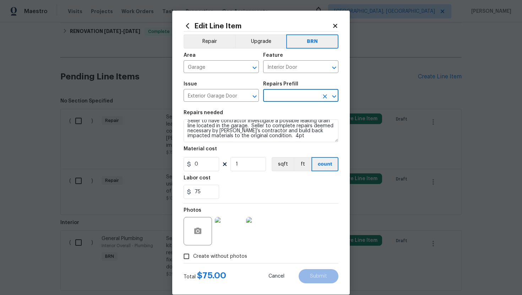
type input "Garage Door Weather Stripping $100.00"
type textarea "Remove the damaged garage door weather stripping and replace with new. Haul awa…"
type input "100"
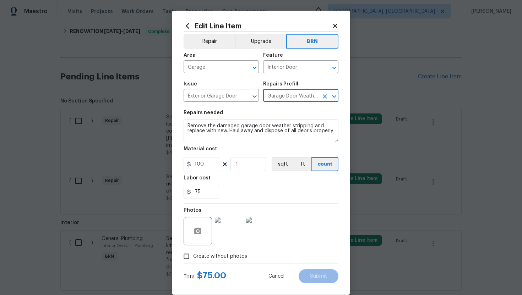
scroll to position [0, 0]
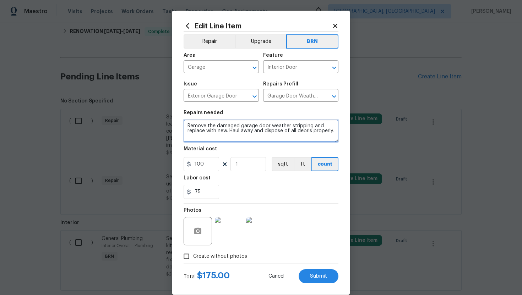
drag, startPoint x: 188, startPoint y: 126, endPoint x: 256, endPoint y: 147, distance: 71.2
click at [256, 147] on section "Repairs needed Remove the damaged garage door weather stripping and replace wit…" at bounding box center [261, 154] width 155 height 97
paste textarea "Seller to have contractor investigate a possible leaking drain line located in …"
type textarea "Seller to have contractor investigate a possible leaking drain line located in …"
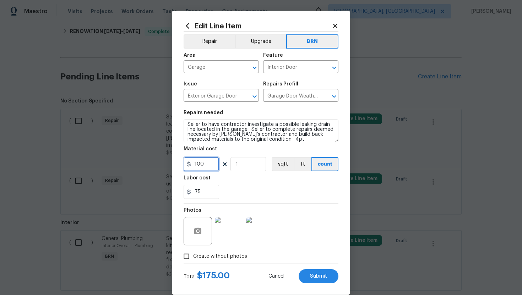
click at [197, 166] on input "100" at bounding box center [202, 164] width 36 height 14
type input "0"
click at [251, 190] on div "75" at bounding box center [261, 192] width 155 height 14
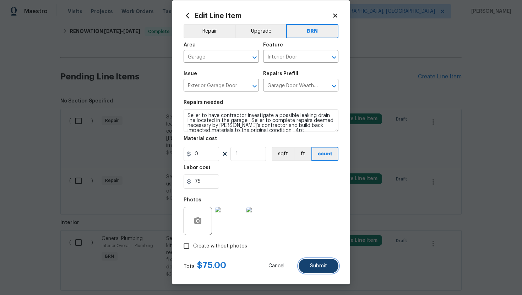
click at [320, 263] on button "Submit" at bounding box center [319, 266] width 40 height 14
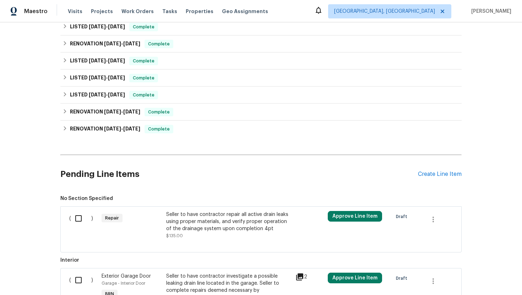
scroll to position [248, 0]
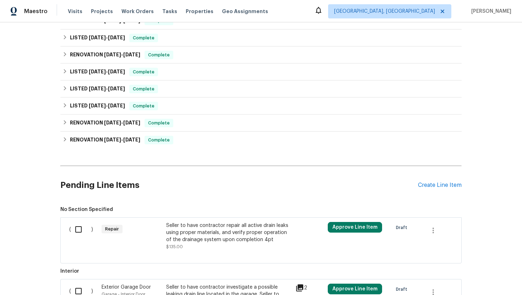
click at [214, 230] on div "Seller to have contractor repair all active drain leaks using proper materials,…" at bounding box center [228, 232] width 125 height 21
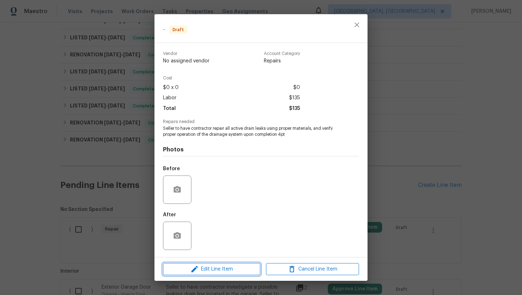
click at [235, 272] on span "Edit Line Item" at bounding box center [211, 269] width 93 height 9
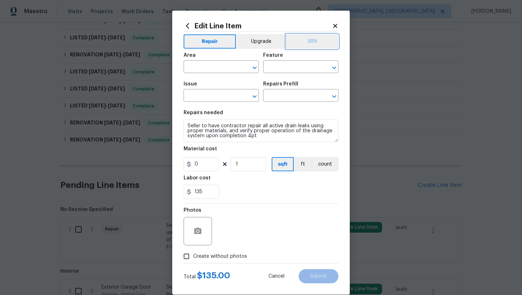
click at [288, 44] on button "BRN" at bounding box center [312, 41] width 52 height 14
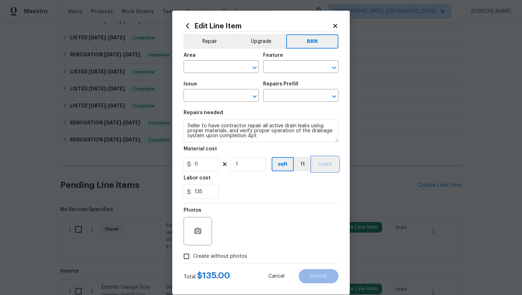
click at [328, 169] on button "count" at bounding box center [325, 164] width 27 height 14
click at [198, 231] on circle "button" at bounding box center [198, 232] width 2 height 2
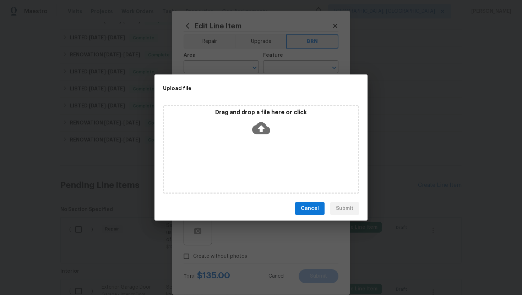
click at [261, 126] on icon at bounding box center [261, 128] width 18 height 18
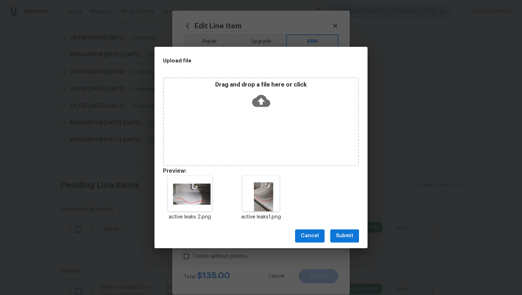
click at [345, 233] on span "Submit" at bounding box center [344, 236] width 17 height 9
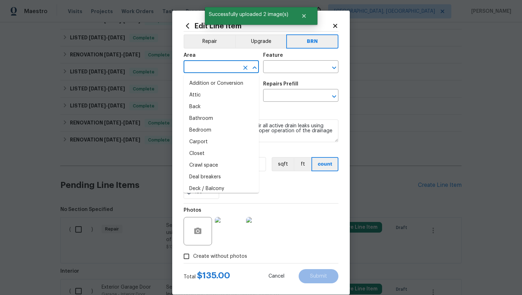
click at [207, 68] on input "text" at bounding box center [211, 67] width 55 height 11
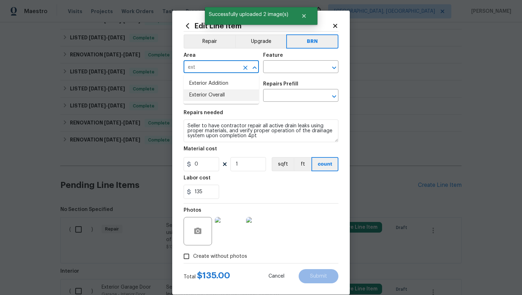
click at [220, 93] on li "Exterior Overall" at bounding box center [221, 96] width 75 height 12
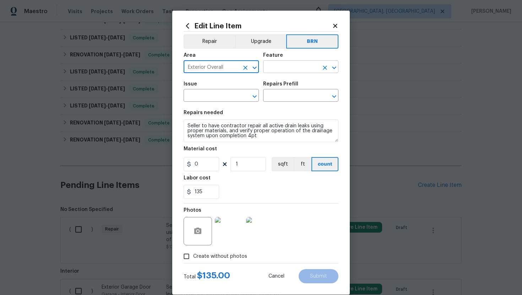
type input "Exterior Overall"
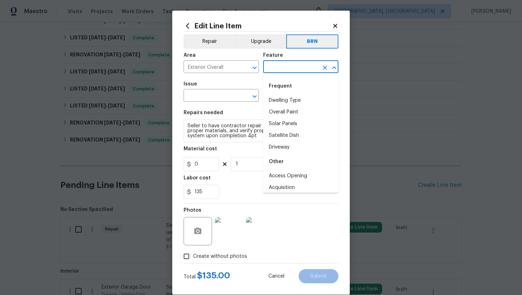
click at [275, 70] on input "text" at bounding box center [290, 67] width 55 height 11
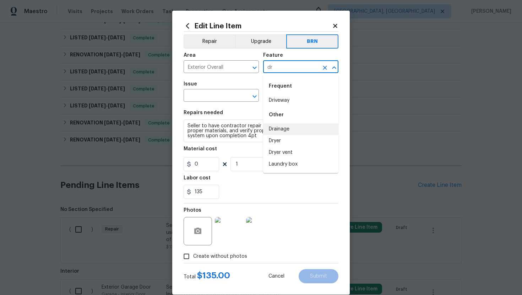
click at [282, 128] on li "Drainage" at bounding box center [300, 130] width 75 height 12
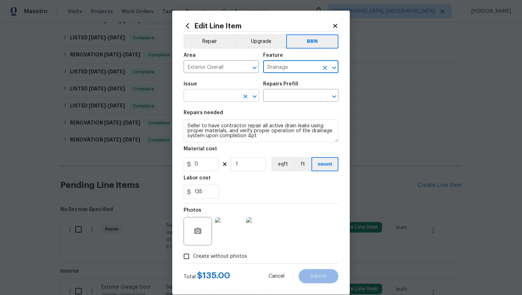
type input "Drainage"
click at [209, 93] on input "text" at bounding box center [211, 96] width 55 height 11
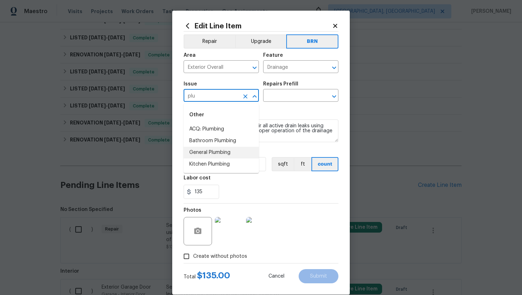
click at [220, 149] on li "General Plumbing" at bounding box center [221, 153] width 75 height 12
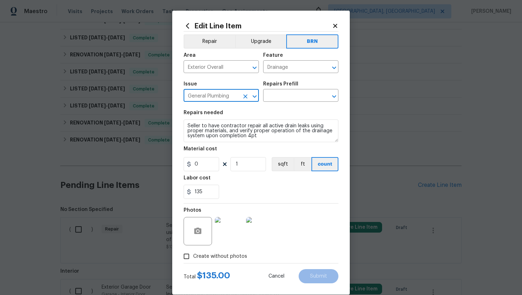
type input "General Plumbing"
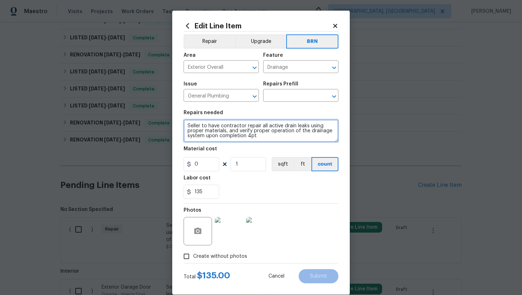
drag, startPoint x: 186, startPoint y: 126, endPoint x: 267, endPoint y: 143, distance: 83.0
click at [267, 143] on section "Repairs needed Seller to have contractor repair all active drain leaks using pr…" at bounding box center [261, 154] width 155 height 97
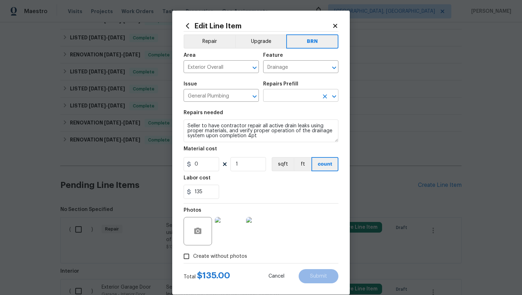
click at [285, 96] on input "text" at bounding box center [290, 96] width 55 height 11
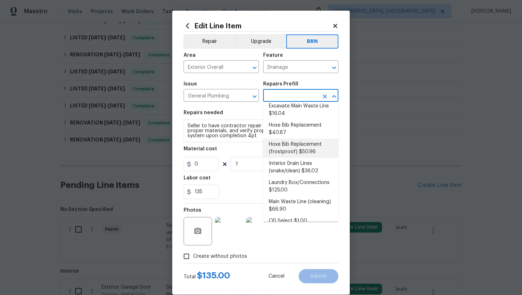
scroll to position [45, 0]
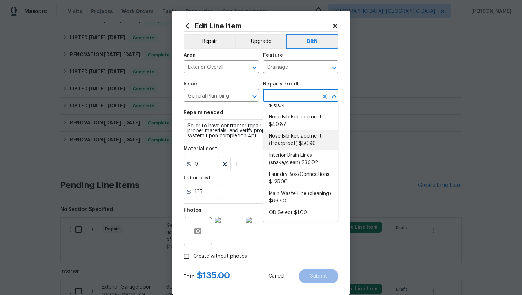
click at [291, 142] on li "Hose Bib Replacement (frostproof) $50.96" at bounding box center [300, 140] width 75 height 19
type input "Plumbing"
type input "Hose Bib Replacement (frostproof) $50.96"
type textarea "Remove the existing hose bib and replace it with a new frostproof hose bib. Ens…"
type input "50.96"
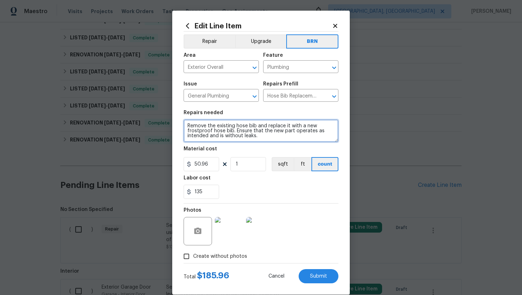
drag, startPoint x: 187, startPoint y: 126, endPoint x: 242, endPoint y: 144, distance: 57.7
click at [242, 144] on section "Repairs needed Remove the existing hose bib and replace it with a new frostproo…" at bounding box center [261, 154] width 155 height 97
paste textarea "Seller to have contractor repair all active drain leaks using proper materials,…"
type textarea "Seller to have contractor repair all active drain leaks using proper materials,…"
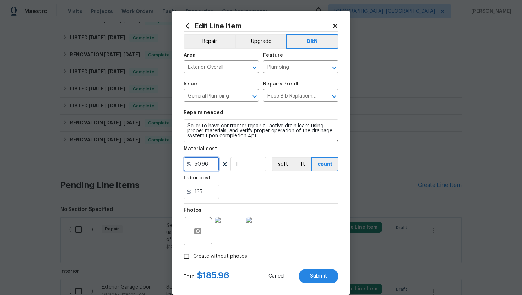
drag, startPoint x: 210, startPoint y: 167, endPoint x: 189, endPoint y: 166, distance: 21.3
click at [189, 166] on div "50.96" at bounding box center [202, 164] width 36 height 14
type input "0"
click at [249, 190] on div "135" at bounding box center [261, 192] width 155 height 14
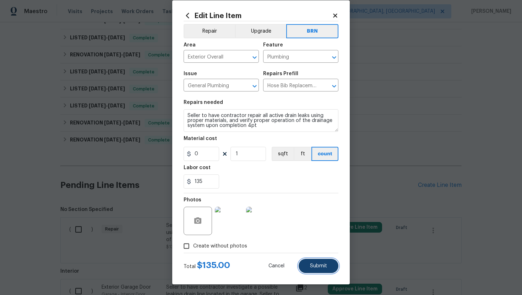
click at [325, 264] on span "Submit" at bounding box center [318, 266] width 17 height 5
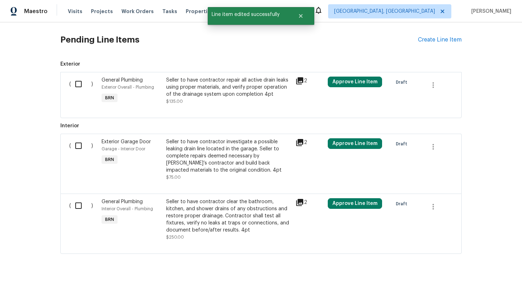
scroll to position [401, 0]
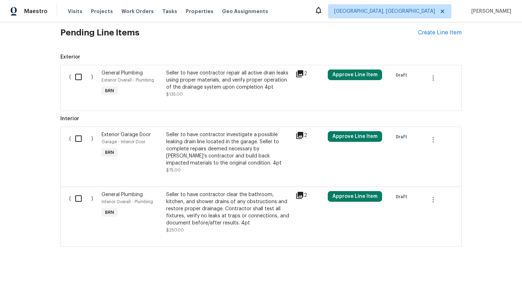
click at [79, 197] on input "checkbox" at bounding box center [81, 198] width 20 height 15
checkbox input "true"
click at [79, 135] on input "checkbox" at bounding box center [81, 138] width 20 height 15
checkbox input "true"
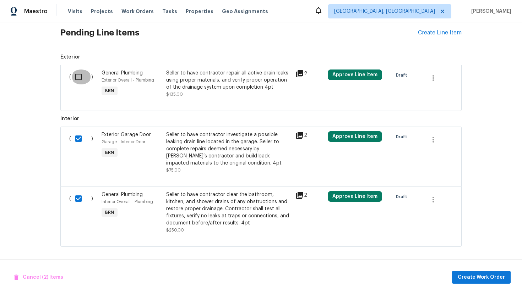
click at [79, 78] on input "checkbox" at bounding box center [81, 77] width 20 height 15
checkbox input "true"
click at [479, 277] on span "Create Work Order" at bounding box center [481, 277] width 47 height 9
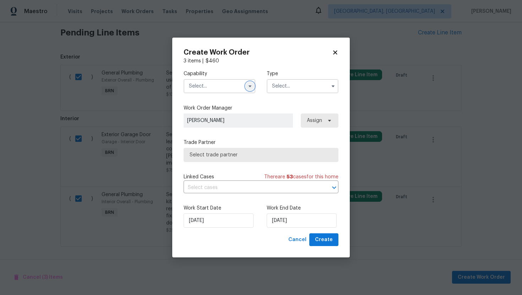
click at [249, 84] on icon "button" at bounding box center [250, 86] width 6 height 6
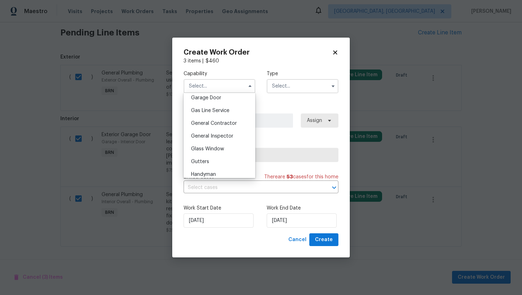
scroll to position [318, 0]
click at [228, 124] on span "General Contractor" at bounding box center [214, 122] width 46 height 5
type input "General Contractor"
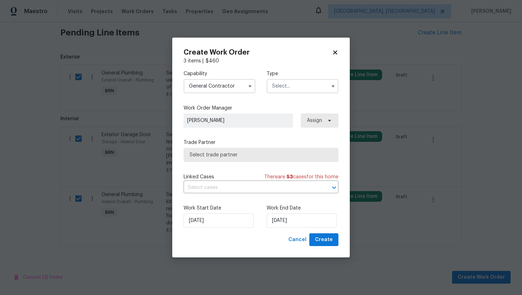
click at [294, 82] on input "text" at bounding box center [303, 86] width 72 height 14
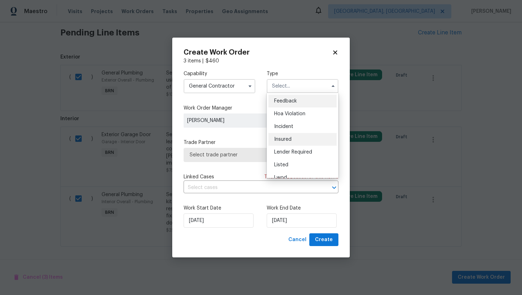
scroll to position [85, 0]
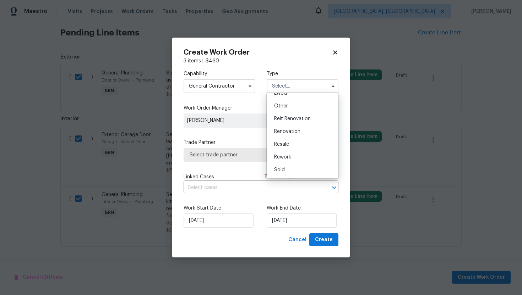
click at [298, 145] on div "Resale" at bounding box center [303, 144] width 68 height 13
type input "Resale"
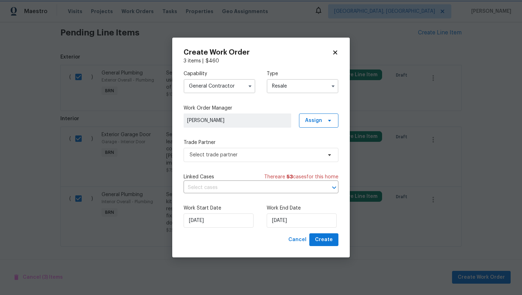
scroll to position [0, 0]
click at [252, 186] on input "text" at bounding box center [251, 188] width 135 height 11
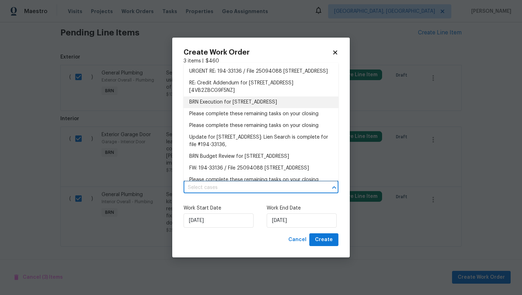
click at [248, 108] on li "BRN Execution for 4406 Daffodil Cir S, Palm Beach Gardens, FL 33410" at bounding box center [261, 103] width 155 height 12
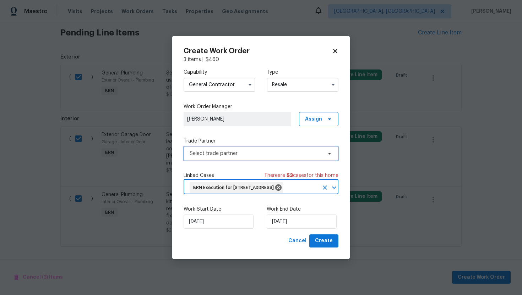
click at [229, 150] on span "Select trade partner" at bounding box center [256, 153] width 132 height 7
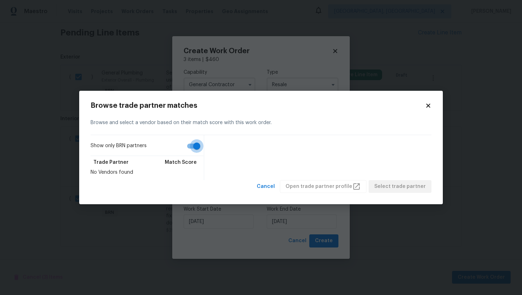
click at [194, 149] on input "Show only BRN partners" at bounding box center [197, 146] width 40 height 13
checkbox input "false"
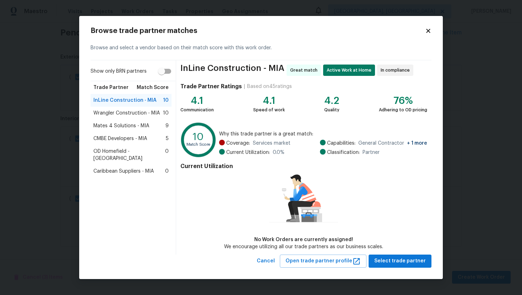
click at [106, 115] on span "Wrangler Construction - MIA" at bounding box center [126, 113] width 66 height 7
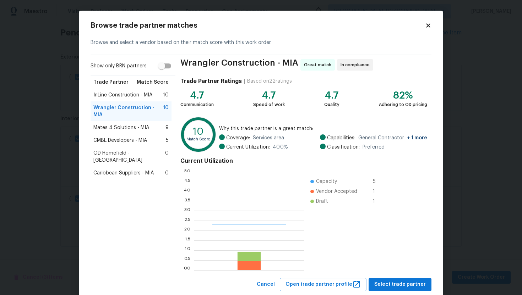
scroll to position [99, 110]
click at [112, 124] on span "Mates 4 Solutions - MIA" at bounding box center [121, 127] width 56 height 7
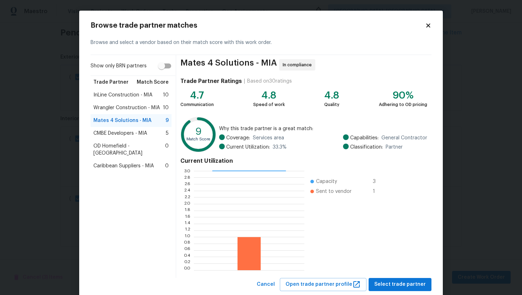
click at [118, 95] on span "InLine Construction - MIA" at bounding box center [122, 95] width 59 height 7
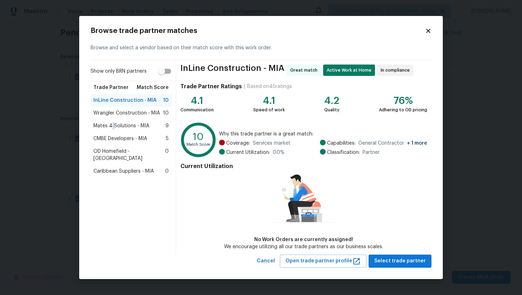
click at [112, 129] on span "Mates 4 Solutions - MIA" at bounding box center [121, 126] width 56 height 7
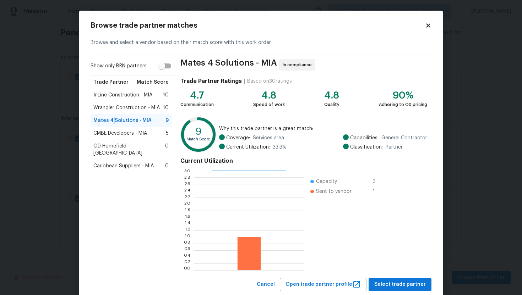
scroll to position [18, 0]
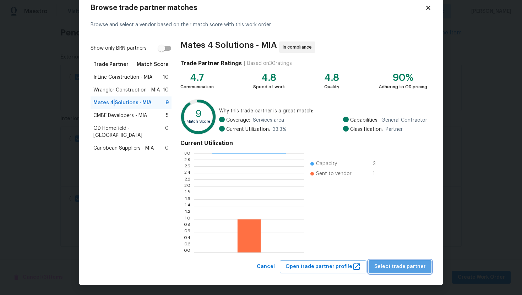
click at [403, 269] on span "Select trade partner" at bounding box center [399, 267] width 51 height 9
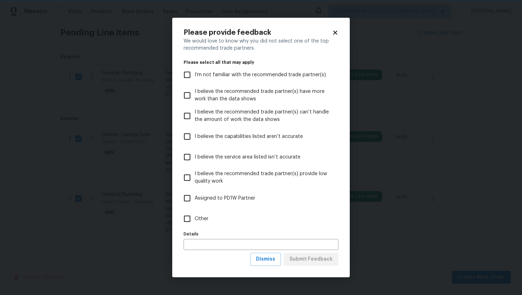
scroll to position [0, 0]
click at [271, 256] on span "Dismiss" at bounding box center [265, 259] width 19 height 9
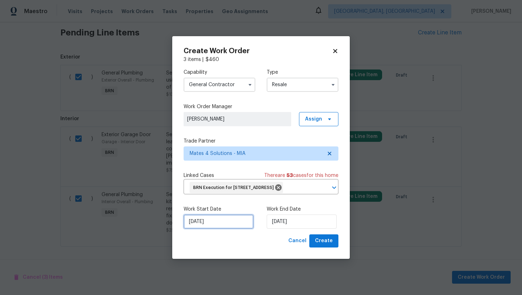
click at [197, 229] on input "9/16/2025" at bounding box center [219, 222] width 70 height 14
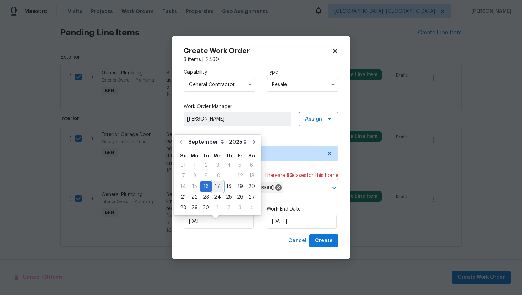
click at [213, 187] on div "17" at bounding box center [218, 187] width 12 height 10
type input "9/17/2025"
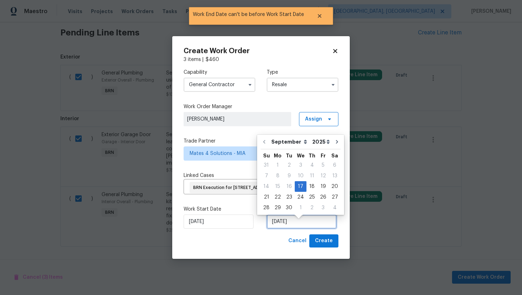
click at [281, 227] on input "9/17/2025" at bounding box center [302, 222] width 70 height 14
click at [309, 188] on div "18" at bounding box center [312, 187] width 11 height 10
type input "9/18/2025"
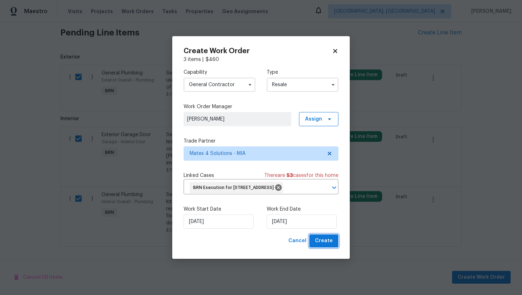
click at [321, 245] on span "Create" at bounding box center [324, 241] width 18 height 9
checkbox input "false"
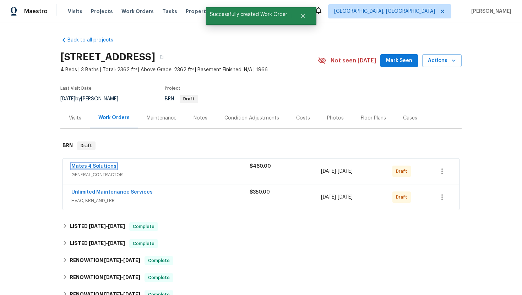
click at [104, 167] on link "Mates 4 Solutions" at bounding box center [93, 166] width 45 height 5
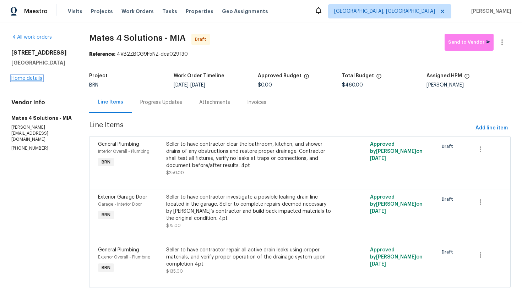
click at [21, 81] on link "Home details" at bounding box center [26, 78] width 31 height 5
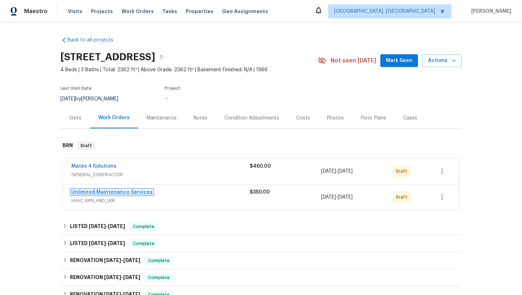
click at [85, 190] on link "Unlimited Maintenance Services" at bounding box center [111, 192] width 81 height 5
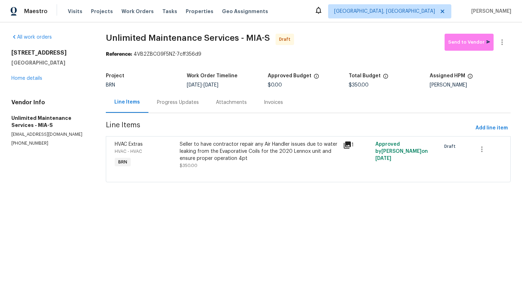
click at [198, 105] on div "Progress Updates" at bounding box center [177, 102] width 59 height 21
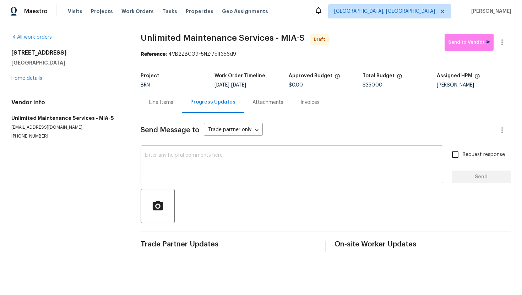
click at [205, 157] on textarea at bounding box center [292, 165] width 294 height 25
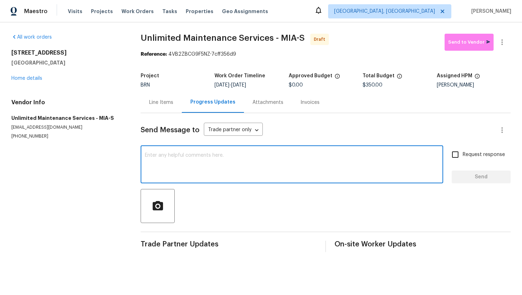
paste textarea "Hey! This is Ajay with Opendoor. I’m confirming a BRN Work Order for the proper…"
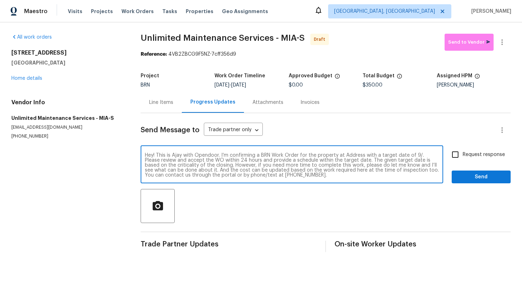
click at [352, 155] on textarea "Hey! This is Ajay with Opendoor. I’m confirming a BRN Work Order for the proper…" at bounding box center [292, 165] width 294 height 25
paste textarea "4406 Daffodil Cir S, Palm Beach Gardens, FL 33410"
click at [219, 160] on textarea "Hey! This is Ajay with Opendoor. I’m confirming a BRN Work Order for the proper…" at bounding box center [292, 165] width 294 height 25
type textarea "Hey! This is Ajay with Opendoor. I’m confirming a BRN Work Order for the proper…"
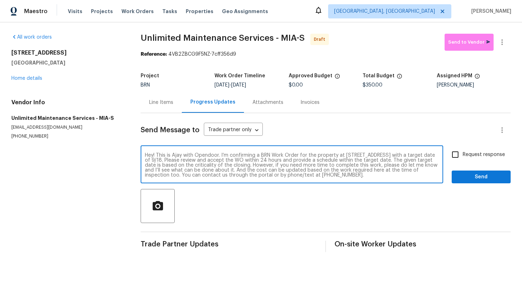
click at [473, 153] on span "Request response" at bounding box center [484, 154] width 42 height 7
click at [463, 153] on input "Request response" at bounding box center [455, 154] width 15 height 15
checkbox input "true"
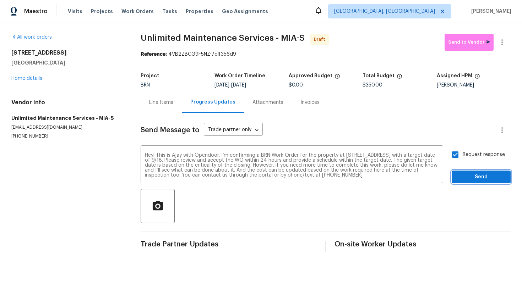
click at [477, 173] on span "Send" at bounding box center [481, 177] width 48 height 9
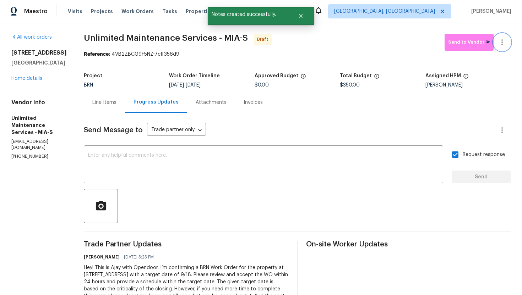
click at [503, 41] on icon "button" at bounding box center [502, 42] width 9 height 9
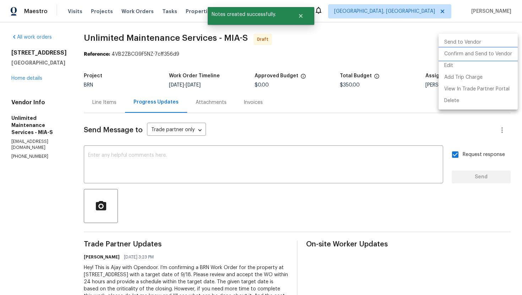
click at [497, 53] on li "Confirm and Send to Vendor" at bounding box center [478, 54] width 79 height 12
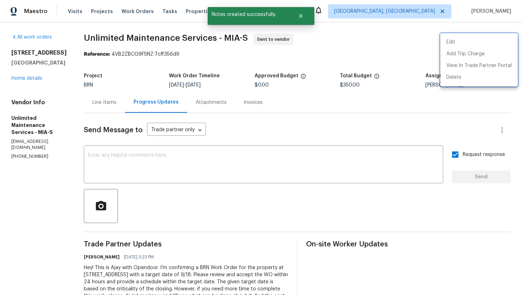
click at [308, 135] on div at bounding box center [261, 147] width 522 height 295
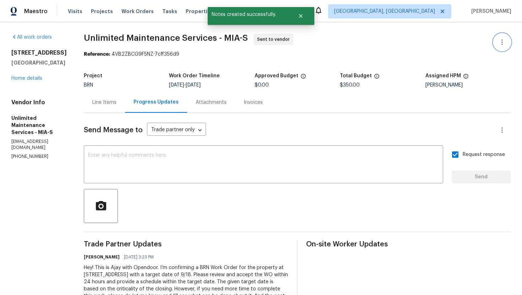
scroll to position [39, 0]
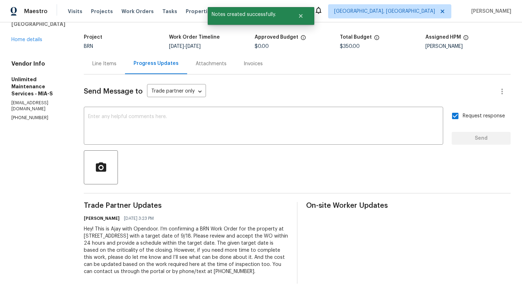
click at [198, 245] on div "Hey! This is Ajay with Opendoor. I’m confirming a BRN Work Order for the proper…" at bounding box center [186, 251] width 205 height 50
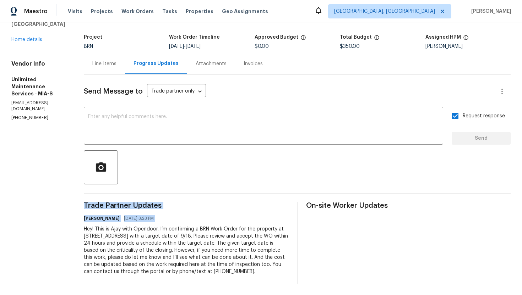
copy div "Trade Partner Updates Ajay Godson 09/16/2025 3:23 PM"
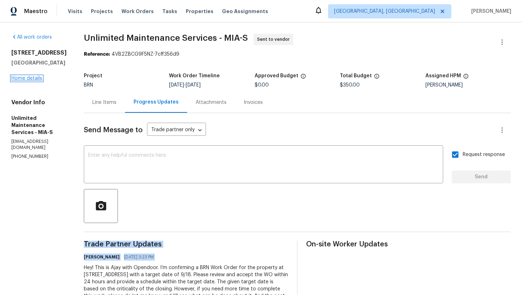
click at [23, 81] on link "Home details" at bounding box center [26, 78] width 31 height 5
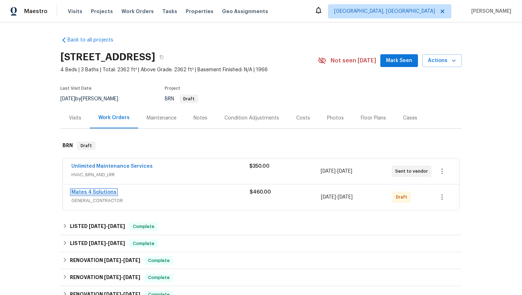
click at [100, 191] on link "Mates 4 Solutions" at bounding box center [93, 192] width 45 height 5
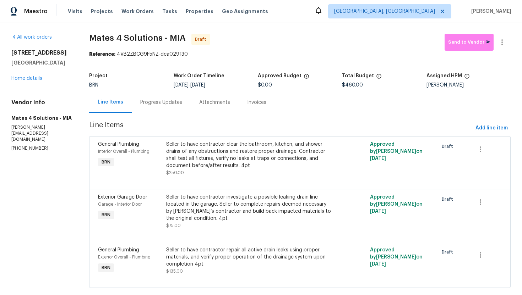
click at [162, 102] on div "Progress Updates" at bounding box center [161, 102] width 42 height 7
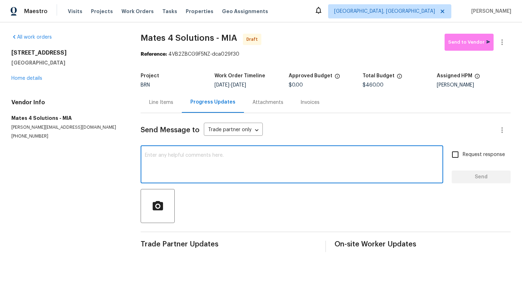
click at [175, 158] on textarea at bounding box center [292, 165] width 294 height 25
paste textarea "Hey! This is Ajay with Opendoor. I’m confirming a BRN Work Order for the proper…"
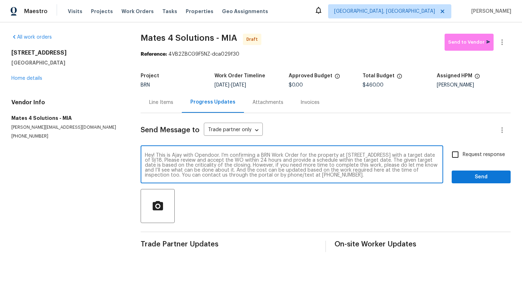
type textarea "Hey! This is Ajay with Opendoor. I’m confirming a BRN Work Order for the proper…"
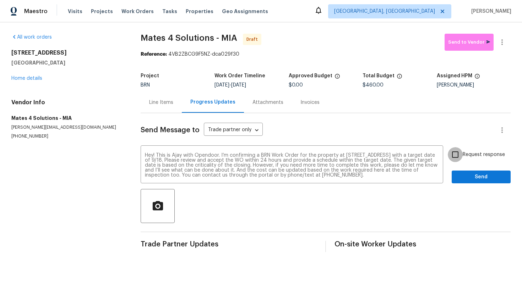
click at [453, 148] on input "Request response" at bounding box center [455, 154] width 15 height 15
checkbox input "true"
click at [479, 178] on span "Send" at bounding box center [481, 177] width 48 height 9
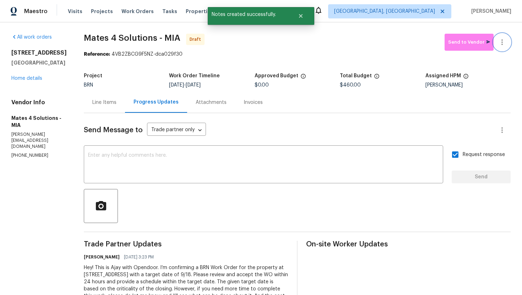
click at [503, 44] on icon "button" at bounding box center [502, 42] width 9 height 9
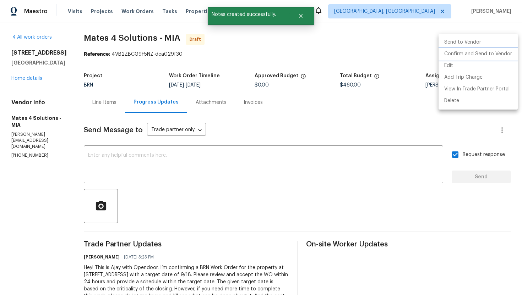
click at [497, 51] on li "Confirm and Send to Vendor" at bounding box center [478, 54] width 79 height 12
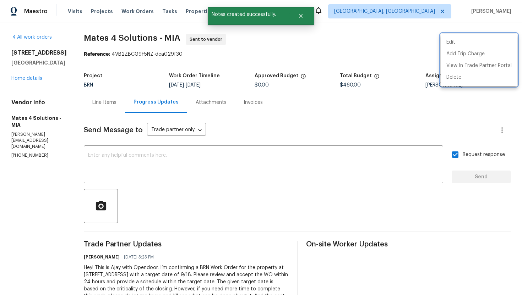
click at [344, 115] on div at bounding box center [261, 147] width 522 height 295
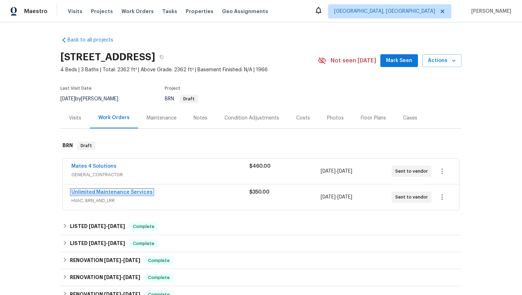
click at [95, 194] on link "Unlimited Maintenance Services" at bounding box center [111, 192] width 81 height 5
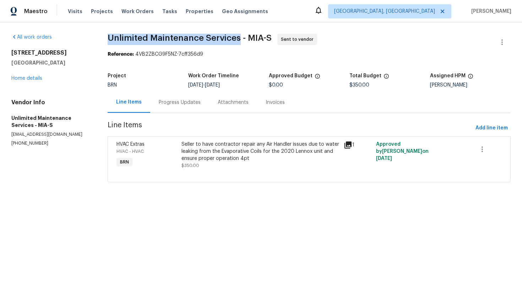
drag, startPoint x: 107, startPoint y: 37, endPoint x: 238, endPoint y: 37, distance: 131.4
click at [239, 37] on div "All work orders [STREET_ADDRESS] Home details Vendor Info Unlimited Maintenance…" at bounding box center [261, 112] width 522 height 180
copy span "Unlimited Maintenance Services"
click at [327, 54] on div "Reference: 4VB2ZBCG9F5NZ-7cff356d9" at bounding box center [309, 54] width 403 height 7
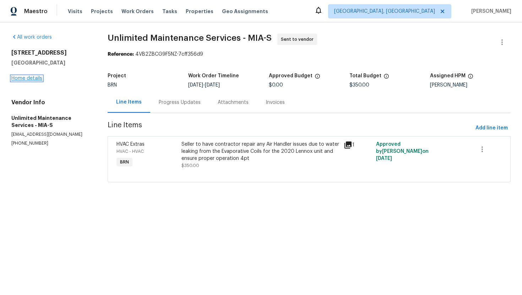
click at [38, 78] on link "Home details" at bounding box center [26, 78] width 31 height 5
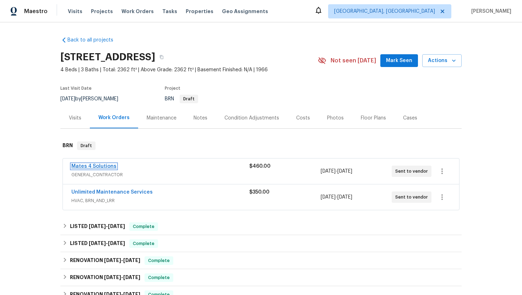
click at [94, 166] on link "Mates 4 Solutions" at bounding box center [93, 166] width 45 height 5
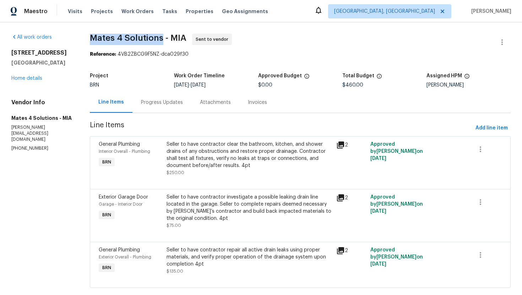
drag, startPoint x: 88, startPoint y: 39, endPoint x: 163, endPoint y: 38, distance: 74.6
click at [163, 38] on div "All work orders 4406 Daffodil Cir S Palm Beach Gardens, FL 33410 Home details V…" at bounding box center [261, 165] width 522 height 286
copy span "Mates 4 Solutions"
click at [300, 47] on span "Mates 4 Solutions - MIA Sent to vendor" at bounding box center [292, 42] width 404 height 17
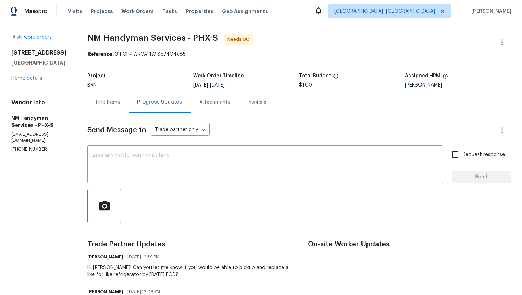
click at [114, 101] on div "Line Items" at bounding box center [108, 102] width 24 height 7
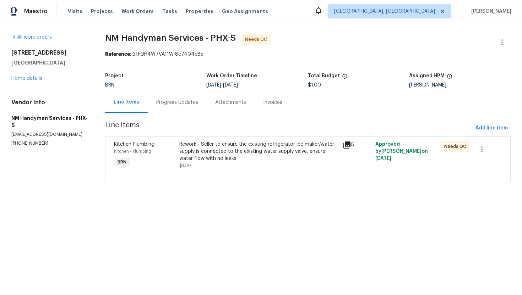
click at [216, 151] on div "Rework - Seller to ensure the existing refrigerator ice maker/water supply is c…" at bounding box center [258, 151] width 159 height 21
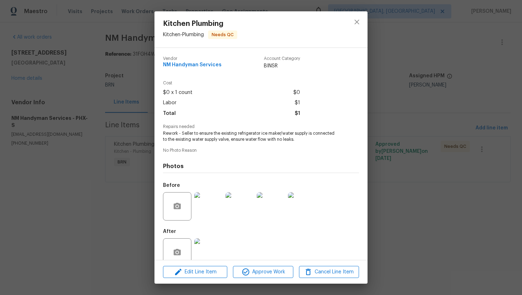
scroll to position [14, 0]
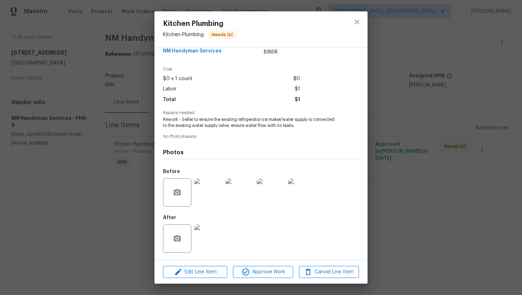
click at [209, 189] on img at bounding box center [208, 193] width 28 height 28
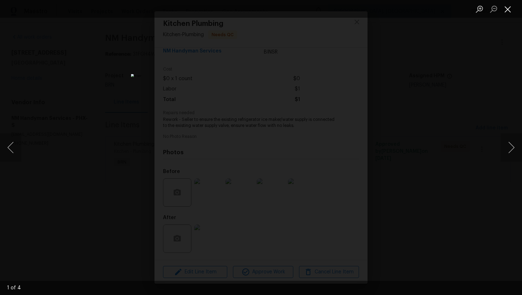
click at [506, 7] on button "Close lightbox" at bounding box center [508, 9] width 14 height 12
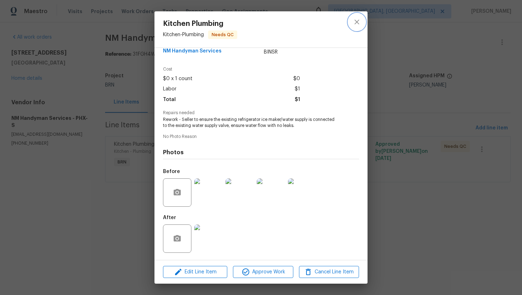
click at [355, 22] on icon "close" at bounding box center [357, 22] width 9 height 9
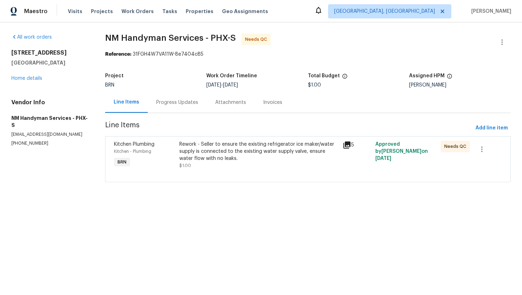
click at [168, 96] on div "Progress Updates" at bounding box center [177, 102] width 59 height 21
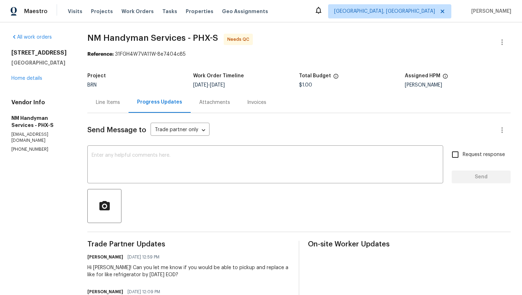
click at [118, 107] on div "Line Items" at bounding box center [107, 102] width 41 height 21
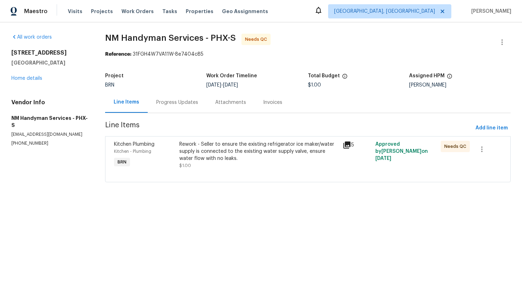
click at [201, 145] on div "Rework - Seller to ensure the existing refrigerator ice maker/water supply is c…" at bounding box center [258, 151] width 159 height 21
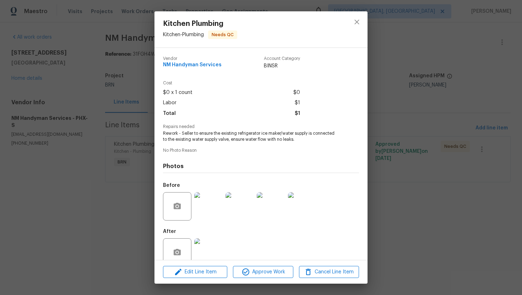
scroll to position [14, 0]
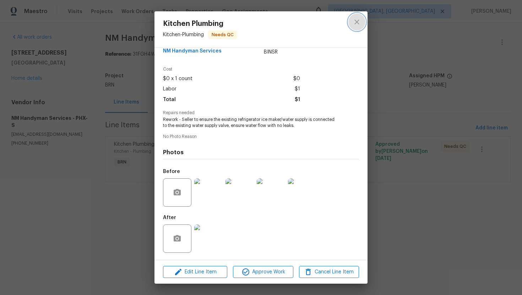
click at [354, 24] on icon "close" at bounding box center [357, 22] width 9 height 9
